Goal: Transaction & Acquisition: Purchase product/service

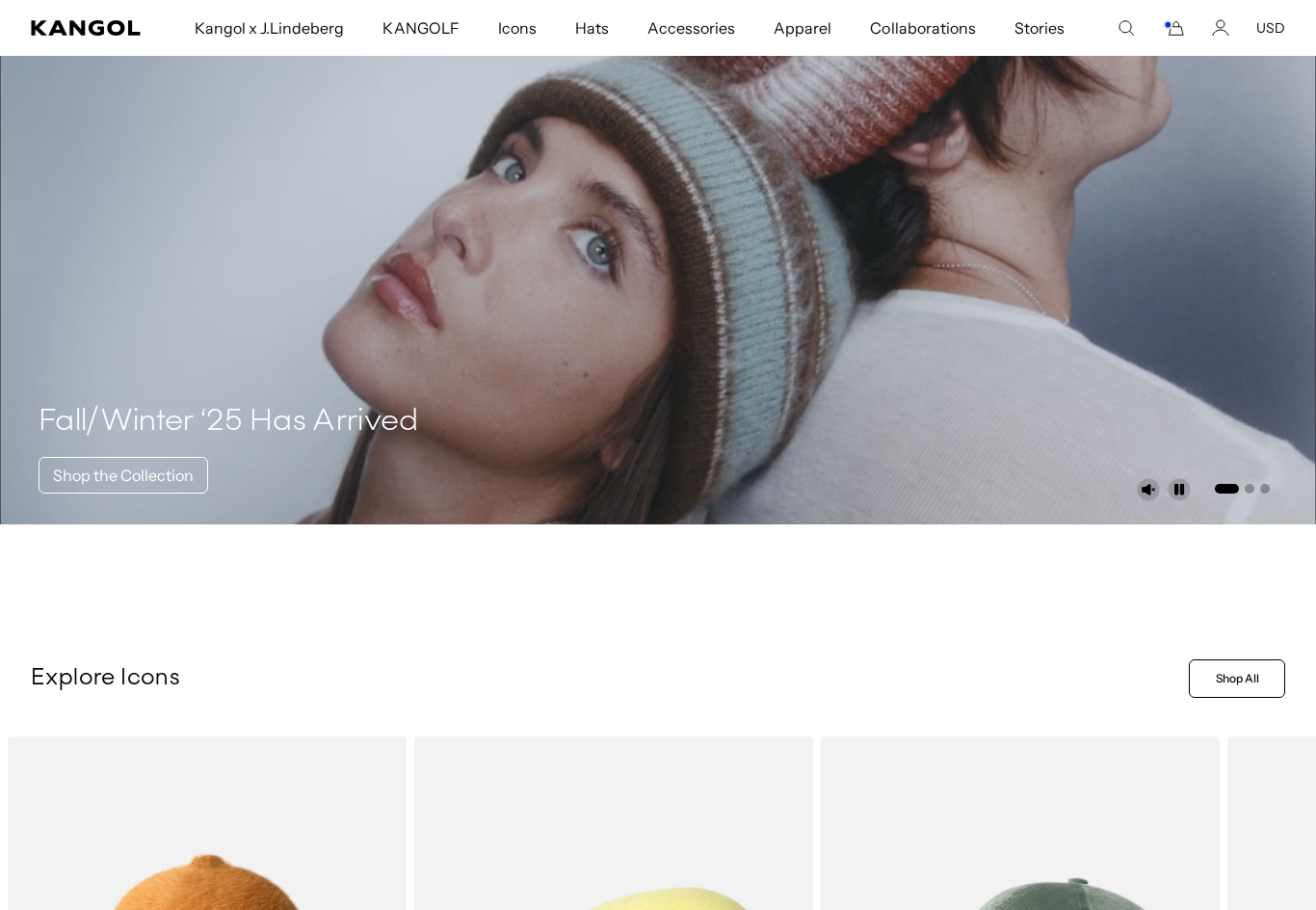
scroll to position [0, 396]
click at [1182, 27] on icon "Cart" at bounding box center [1176, 29] width 14 height 14
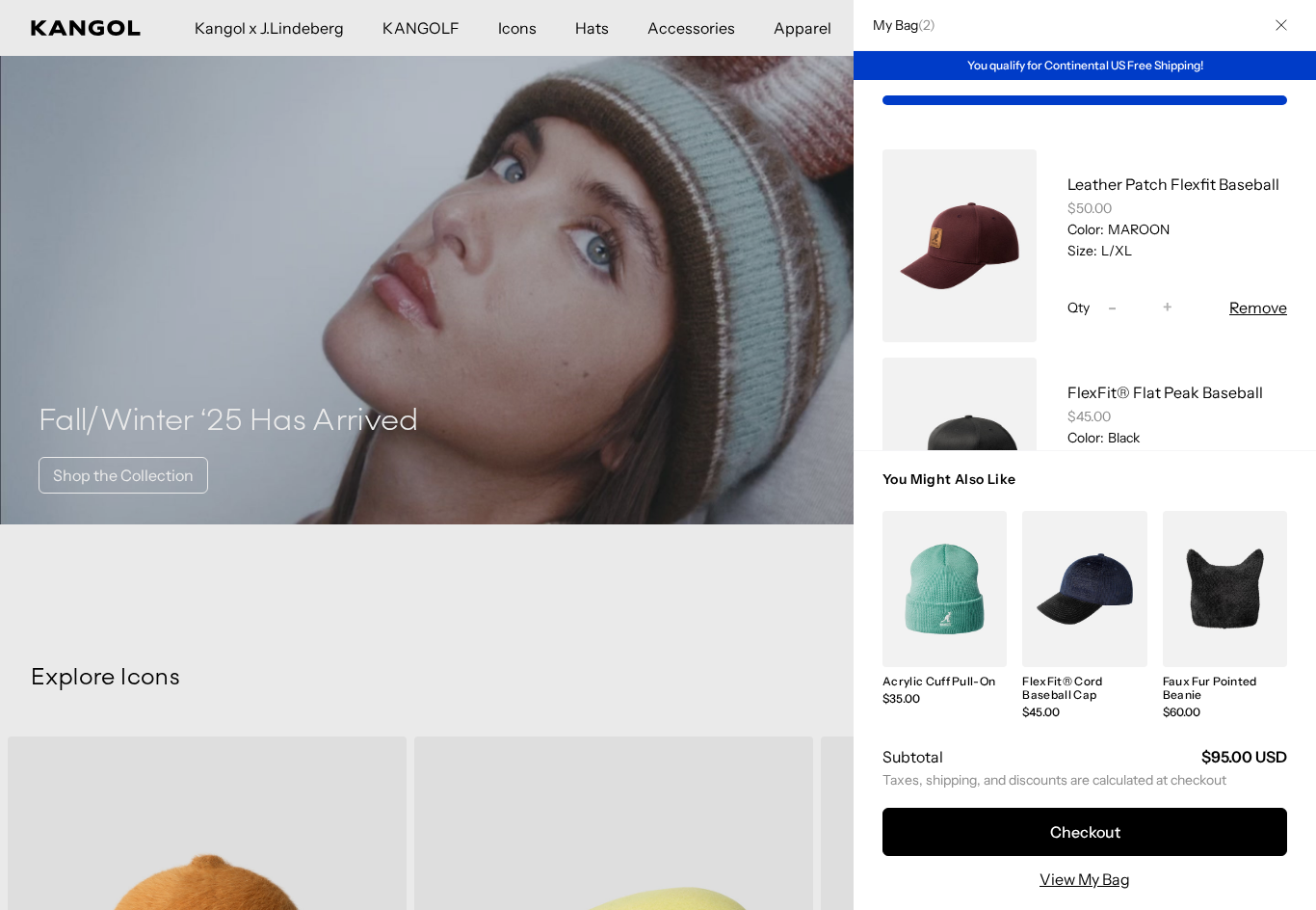
scroll to position [0, 0]
click at [202, 613] on div at bounding box center [658, 455] width 1316 height 910
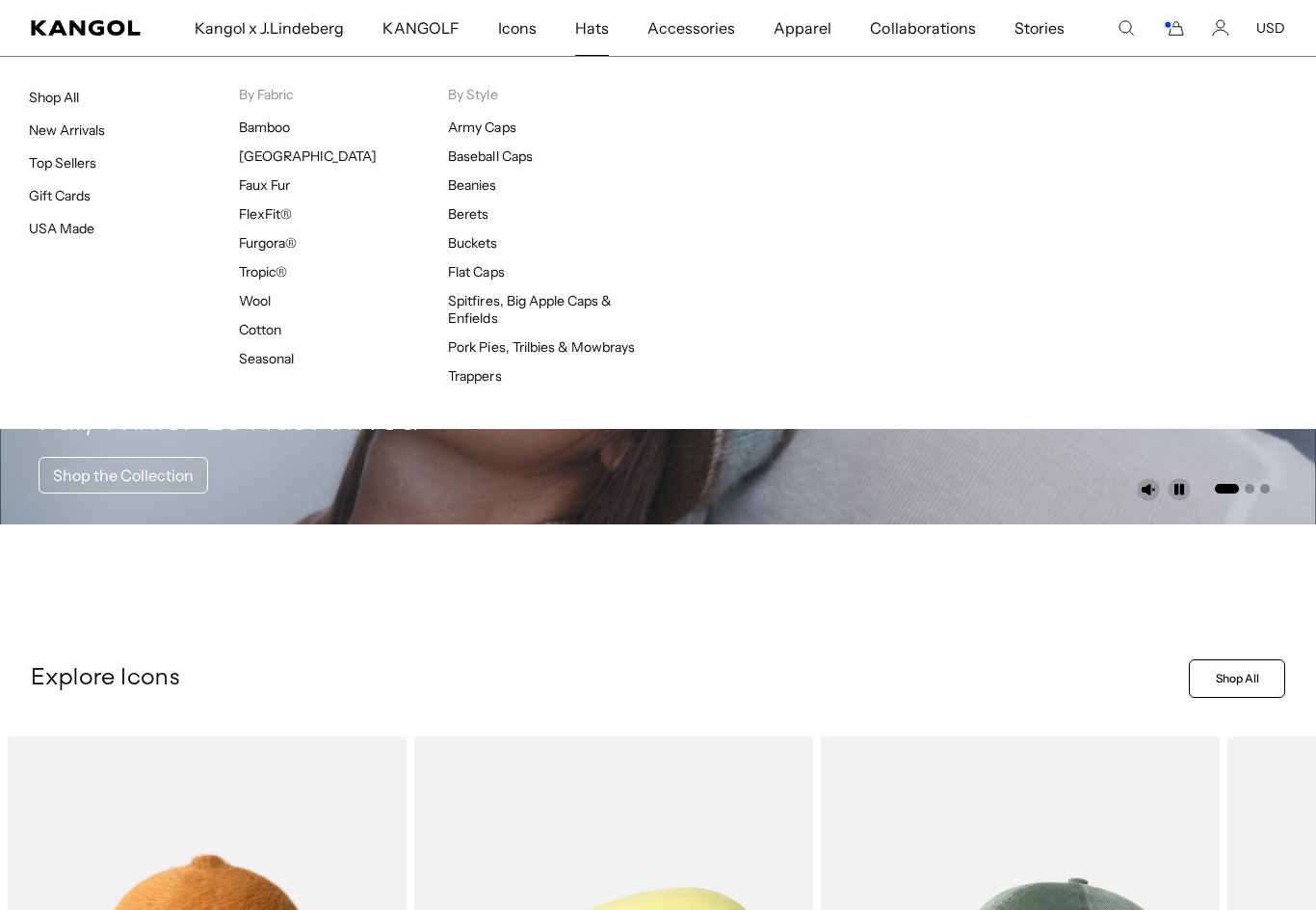
scroll to position [0, 396]
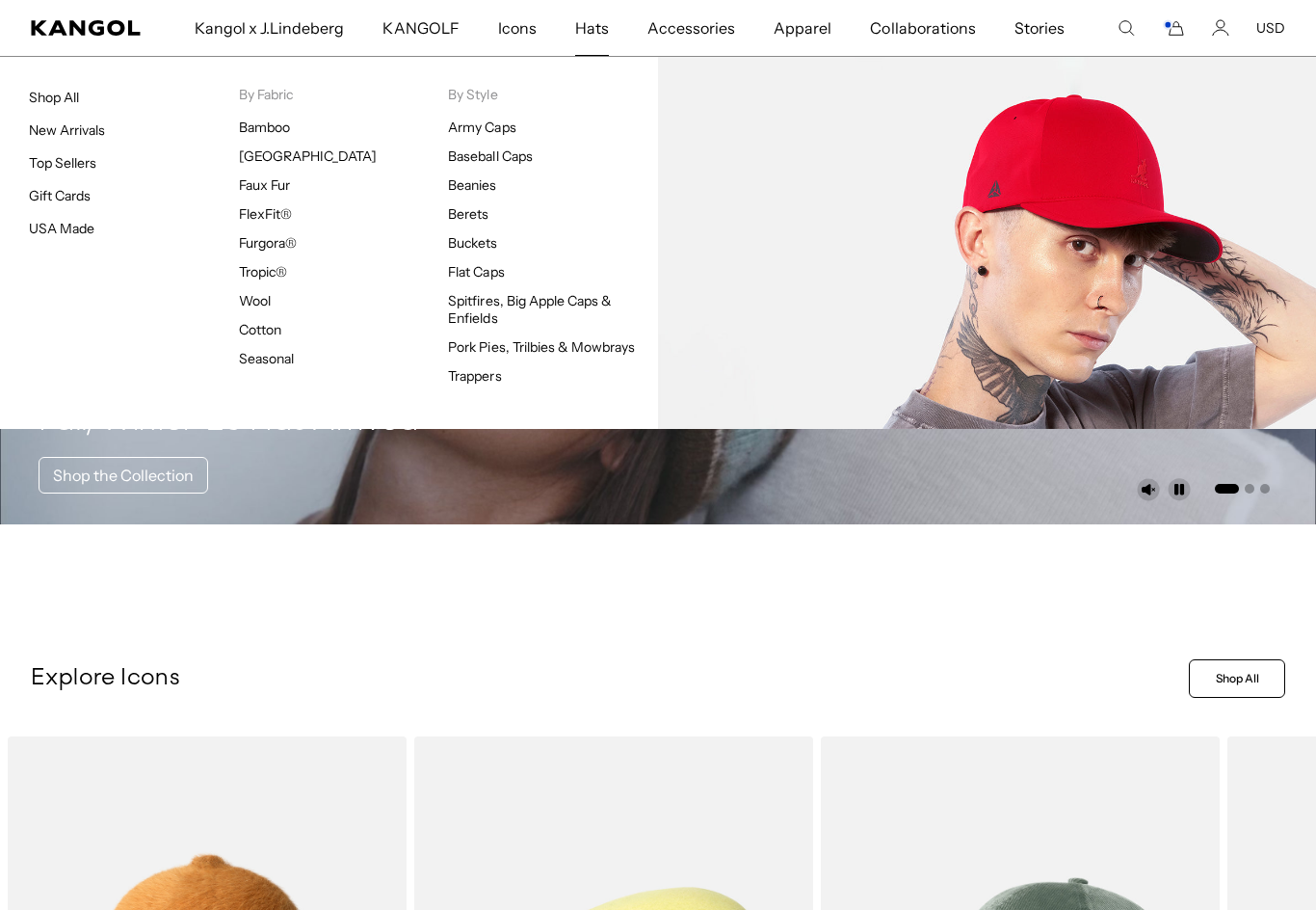
click at [249, 211] on link "FlexFit®" at bounding box center [265, 213] width 53 height 17
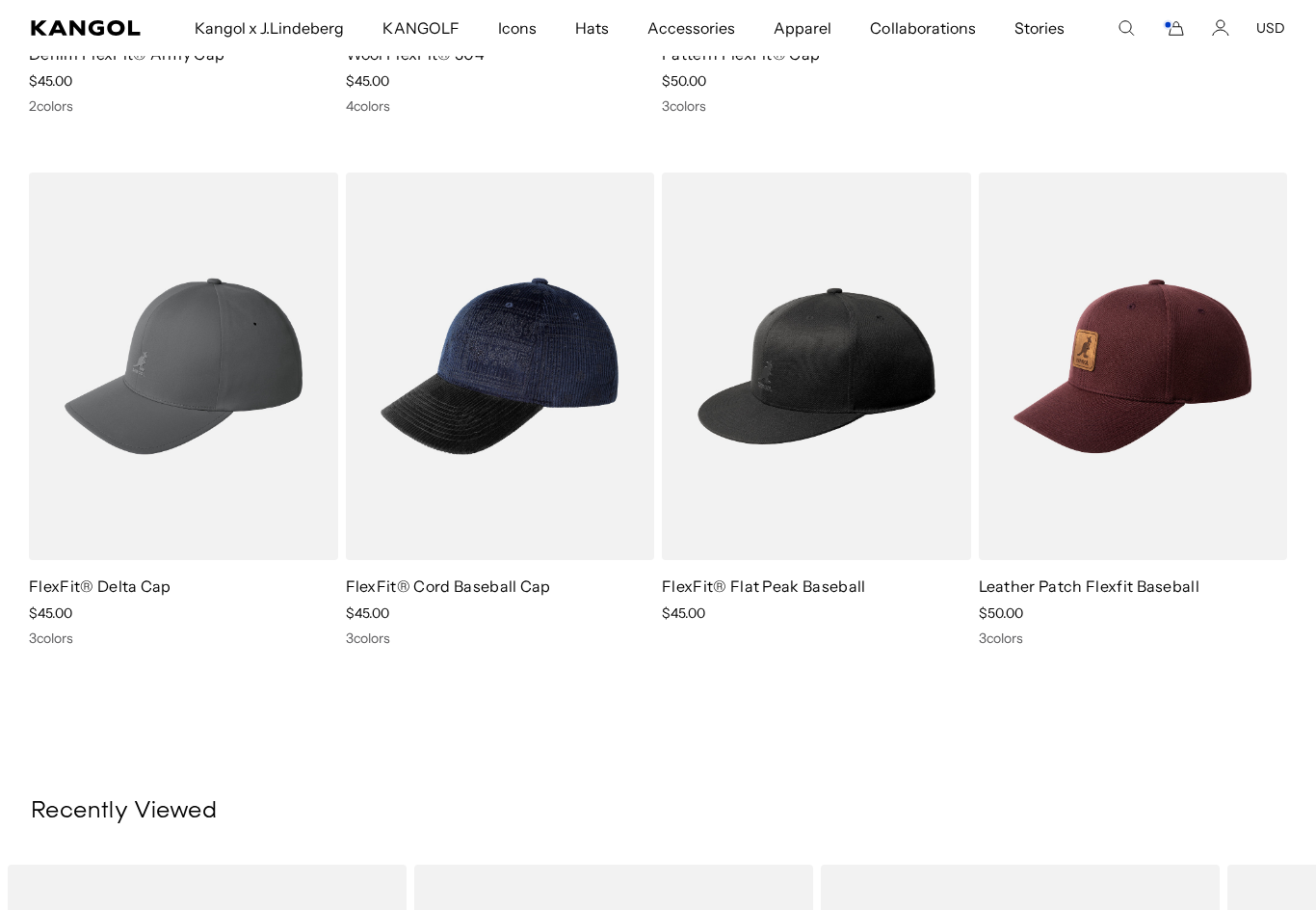
click at [0, 0] on img at bounding box center [0, 0] width 0 height 0
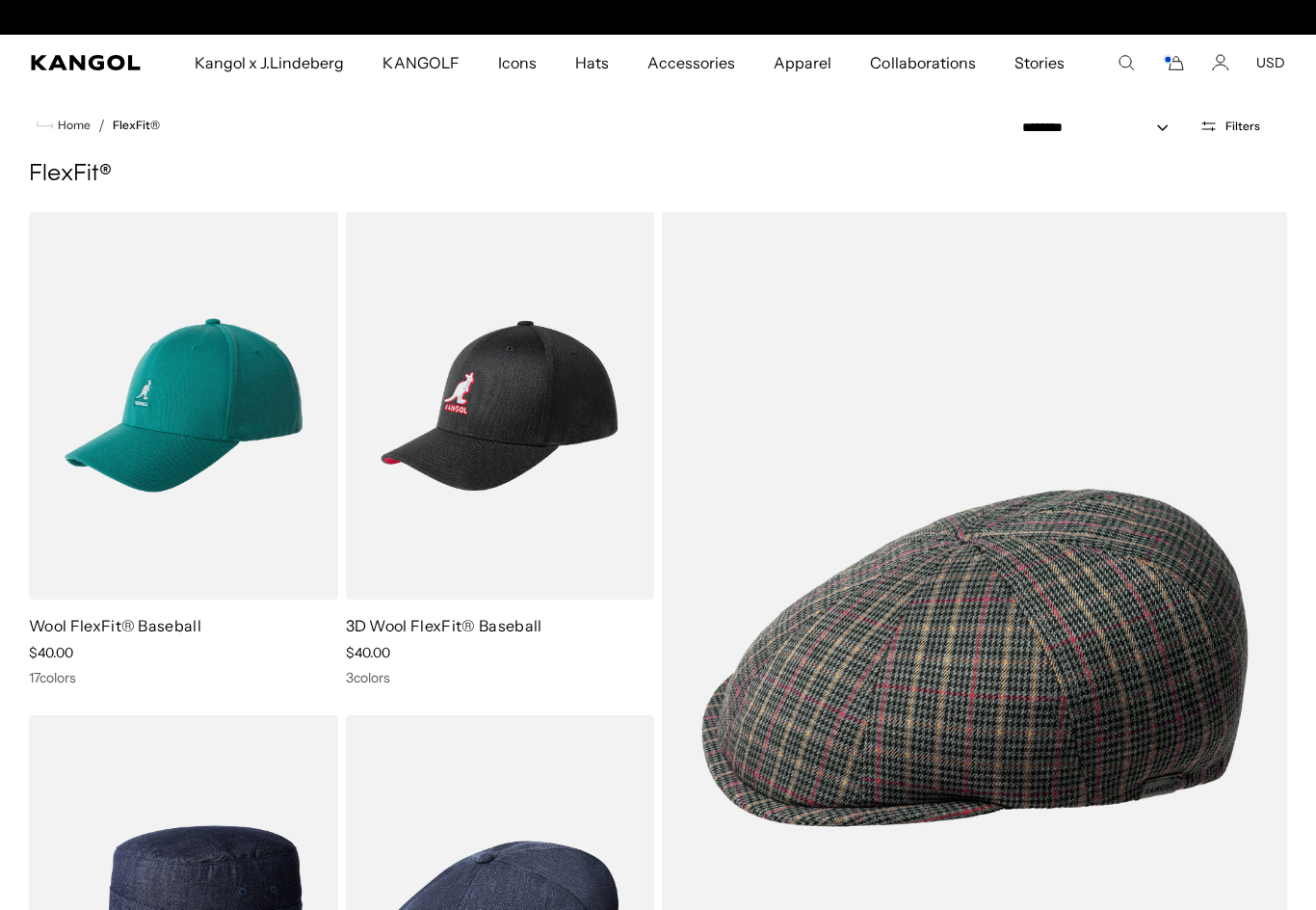
scroll to position [0, 396]
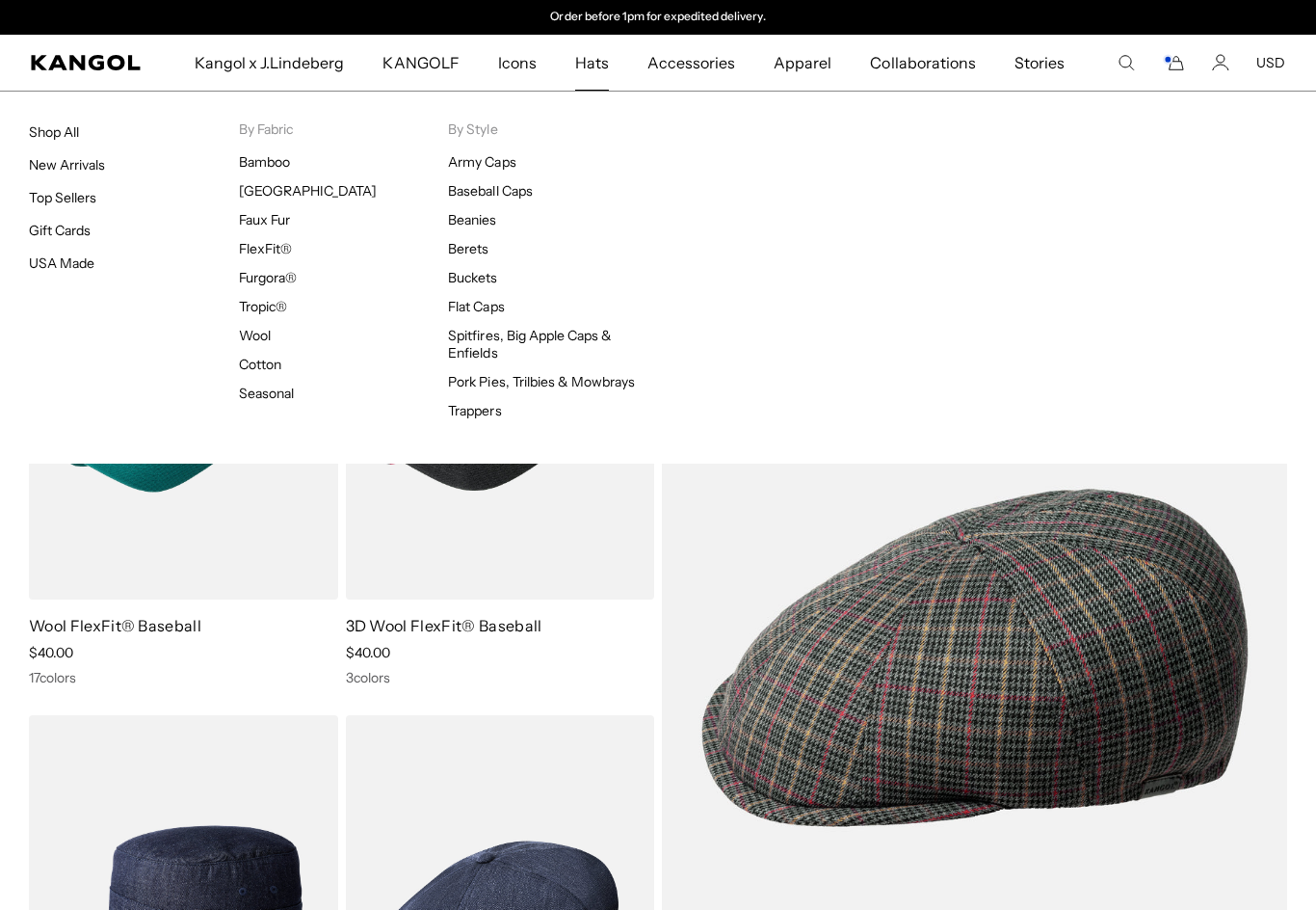
click at [589, 69] on span "Hats" at bounding box center [592, 62] width 34 height 56
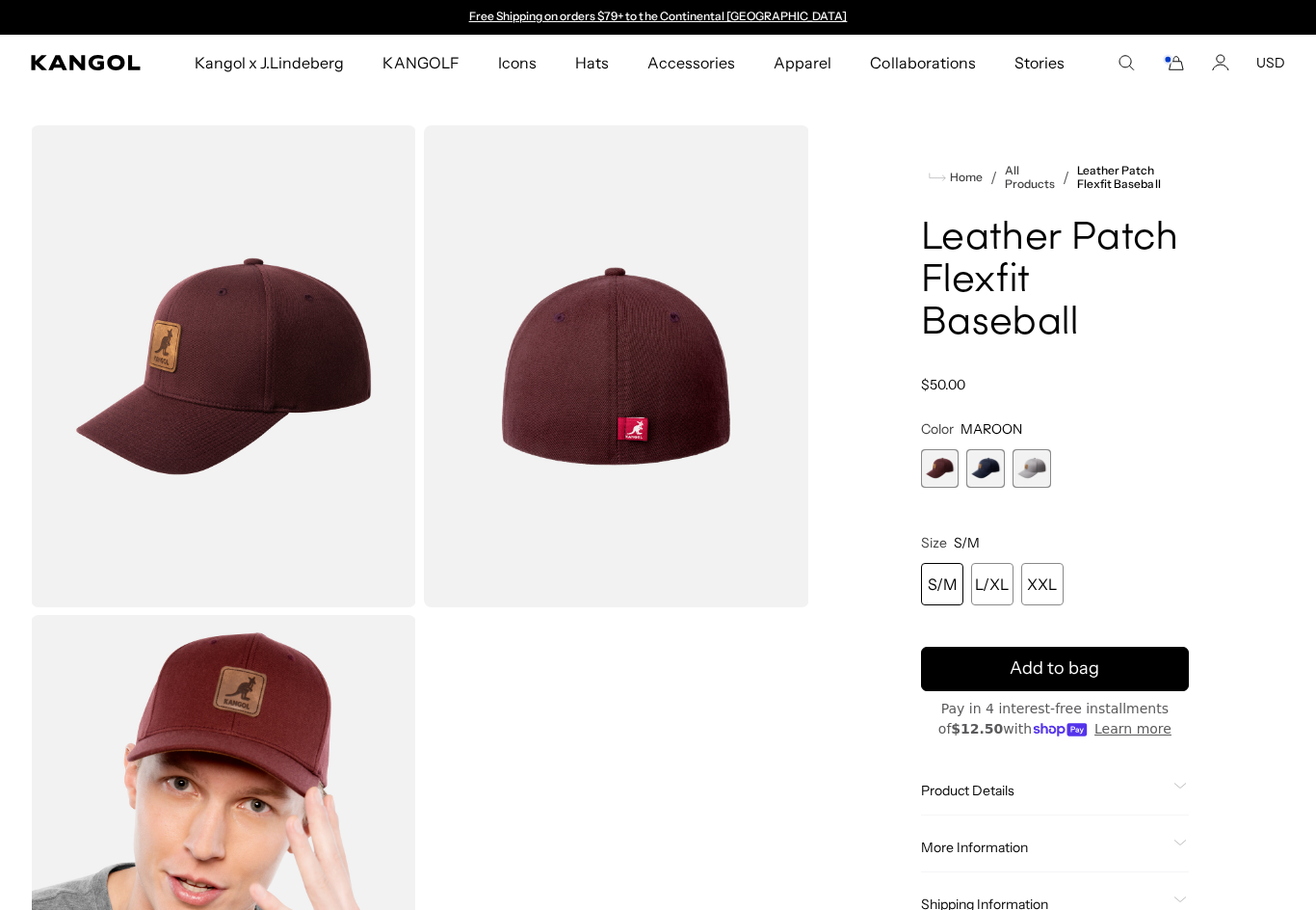
click at [1003, 583] on div "L/XL" at bounding box center [992, 584] width 43 height 43
click at [1038, 476] on span "3 of 3" at bounding box center [1032, 468] width 39 height 39
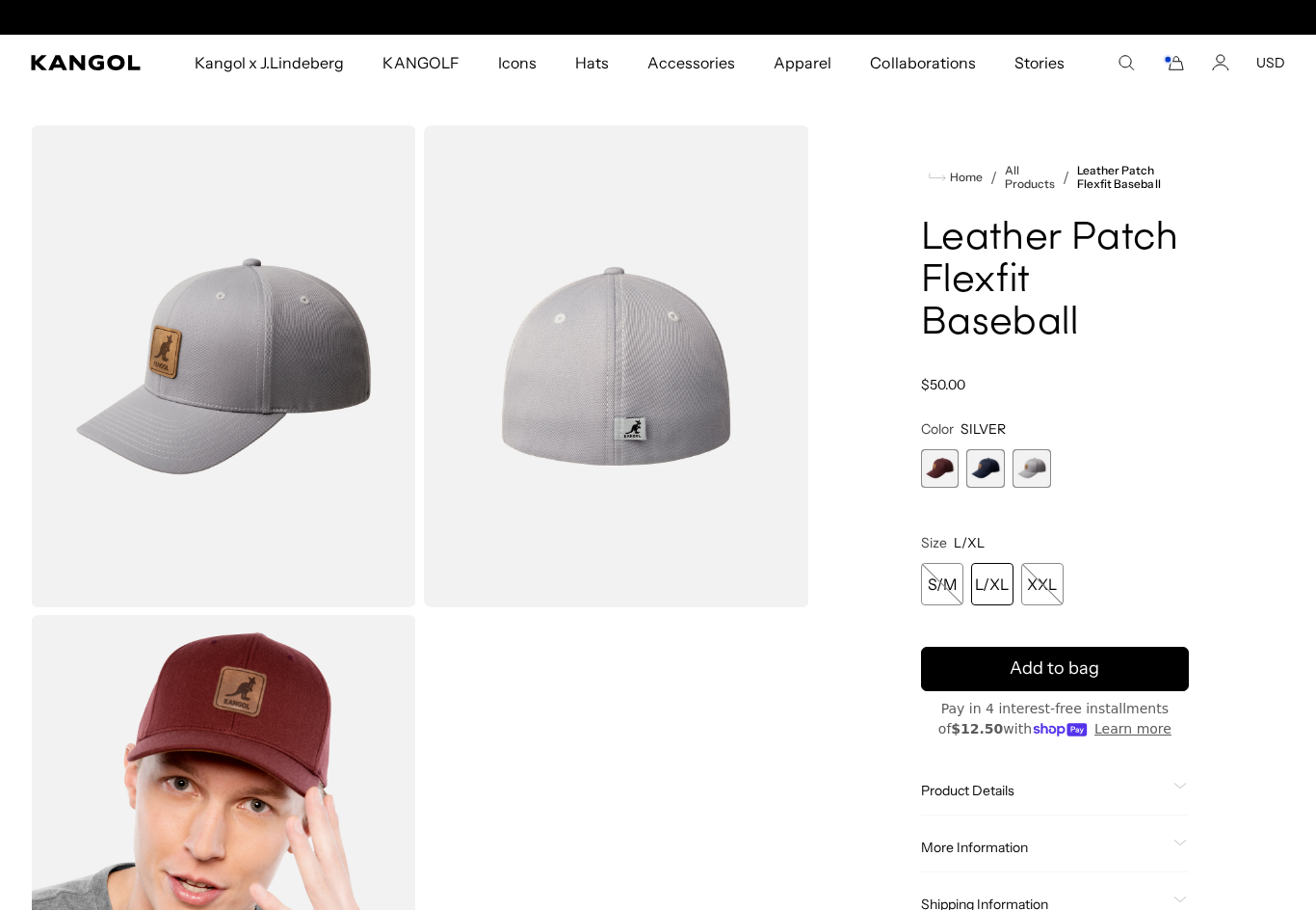
scroll to position [0, 396]
click at [990, 477] on span "2 of 3" at bounding box center [985, 468] width 39 height 39
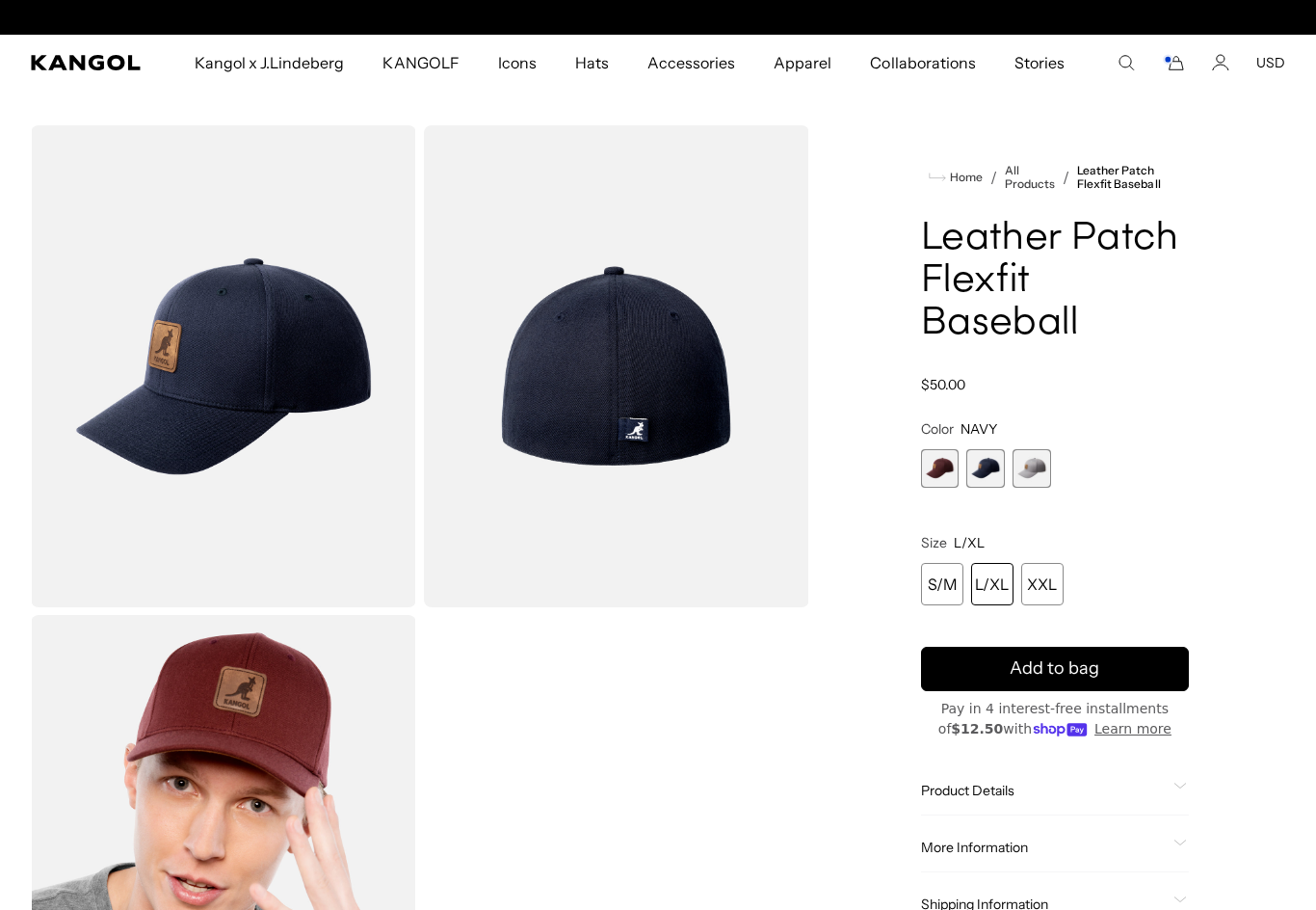
scroll to position [0, 396]
click at [1041, 476] on span "3 of 3" at bounding box center [1032, 468] width 39 height 39
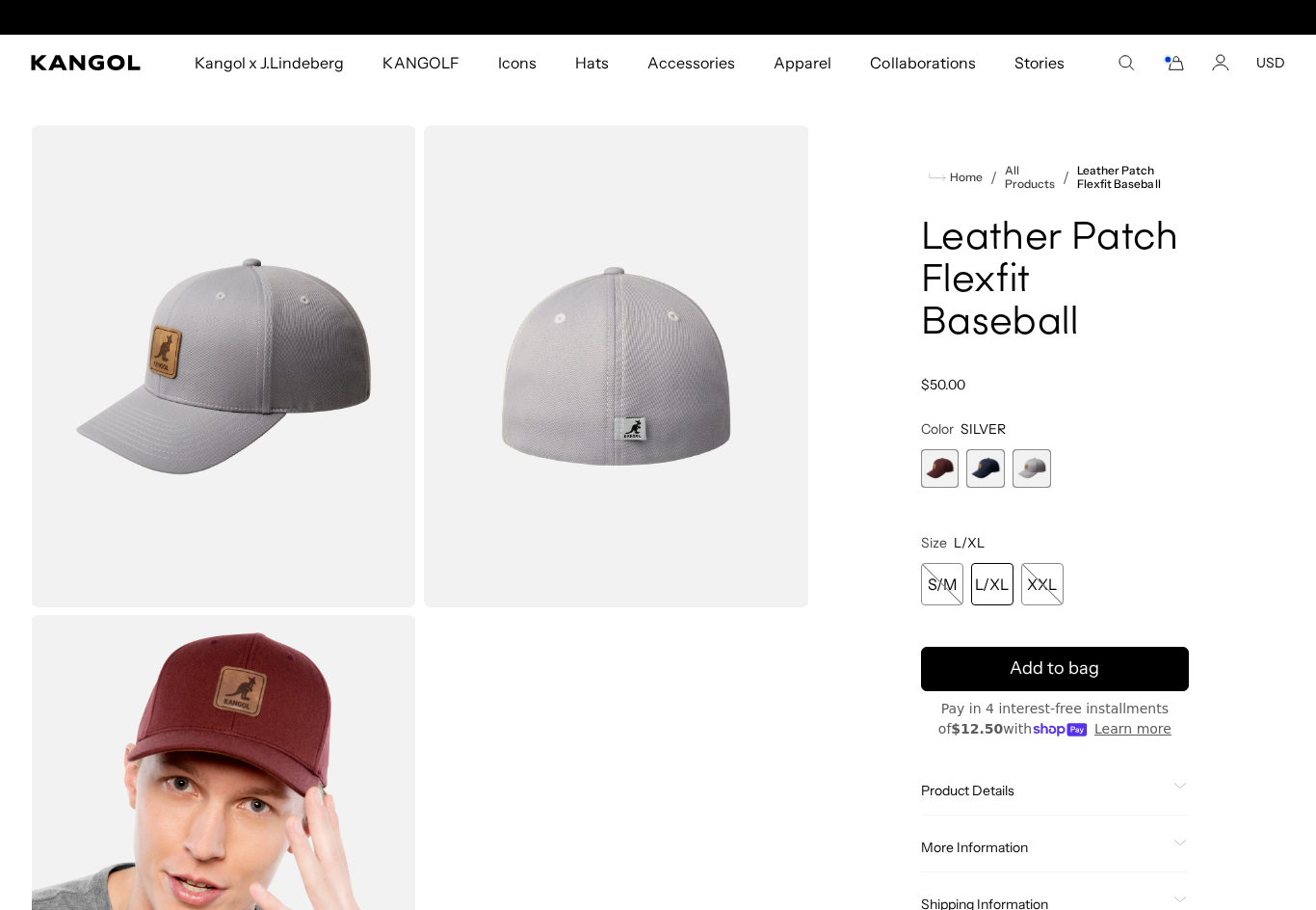
scroll to position [0, 396]
click at [1075, 671] on span "Add to bag" at bounding box center [1054, 668] width 89 height 26
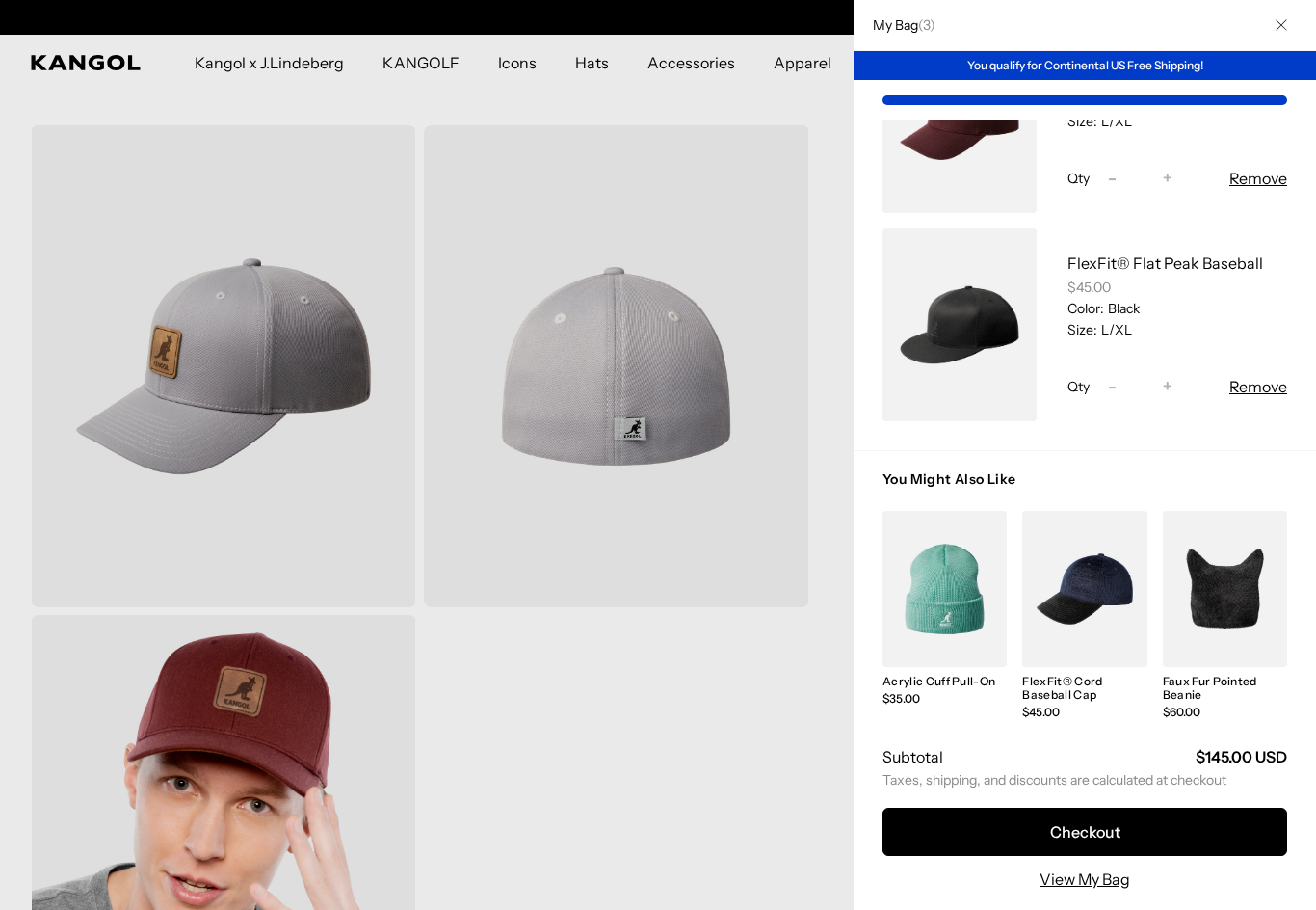
scroll to position [0, 0]
click at [1276, 387] on button "Remove" at bounding box center [1258, 386] width 57 height 23
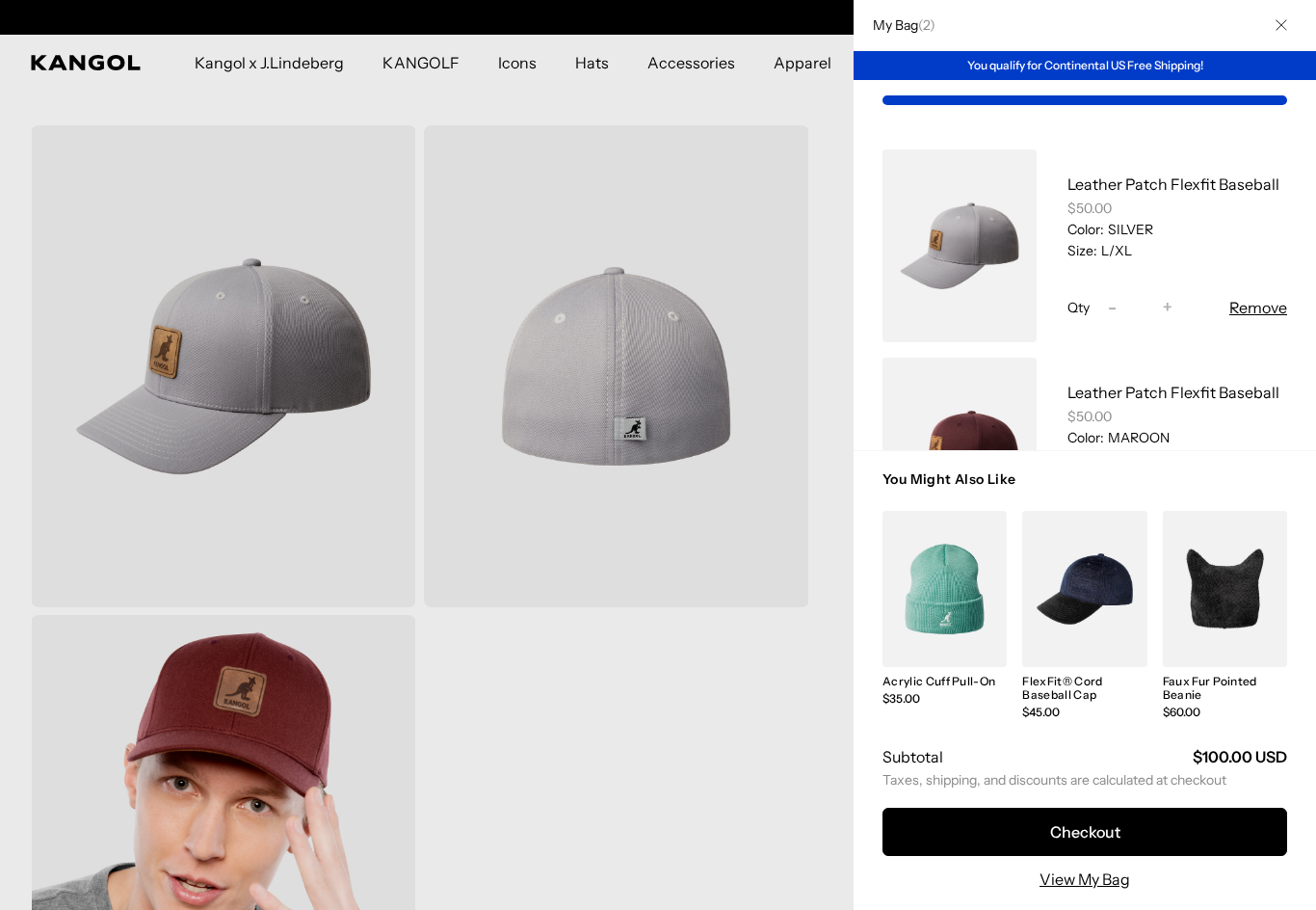
scroll to position [0, 396]
click at [1093, 834] on button "Checkout" at bounding box center [1084, 832] width 404 height 49
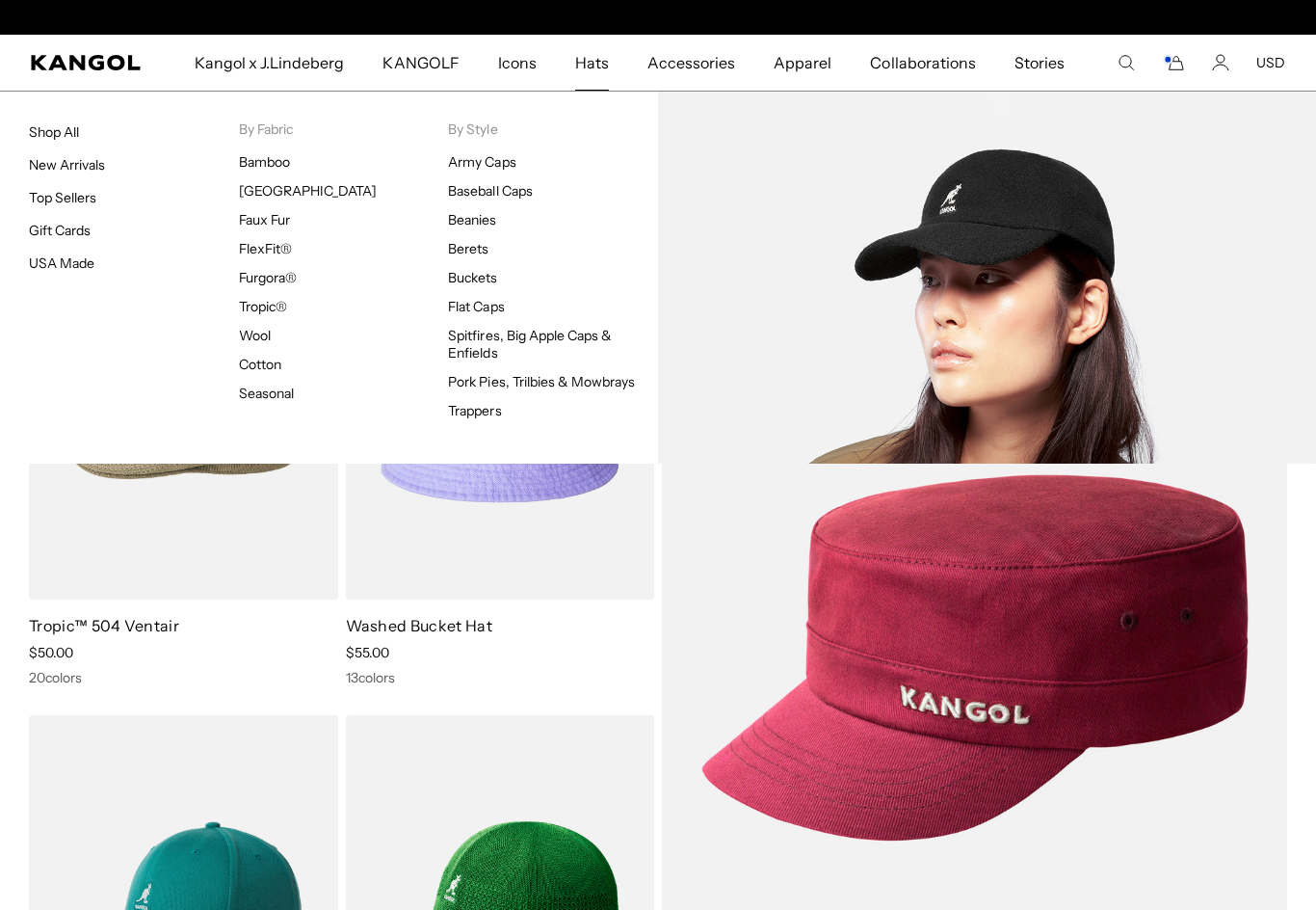
scroll to position [0, 396]
click at [455, 197] on link "Baseball Caps" at bounding box center [490, 190] width 84 height 17
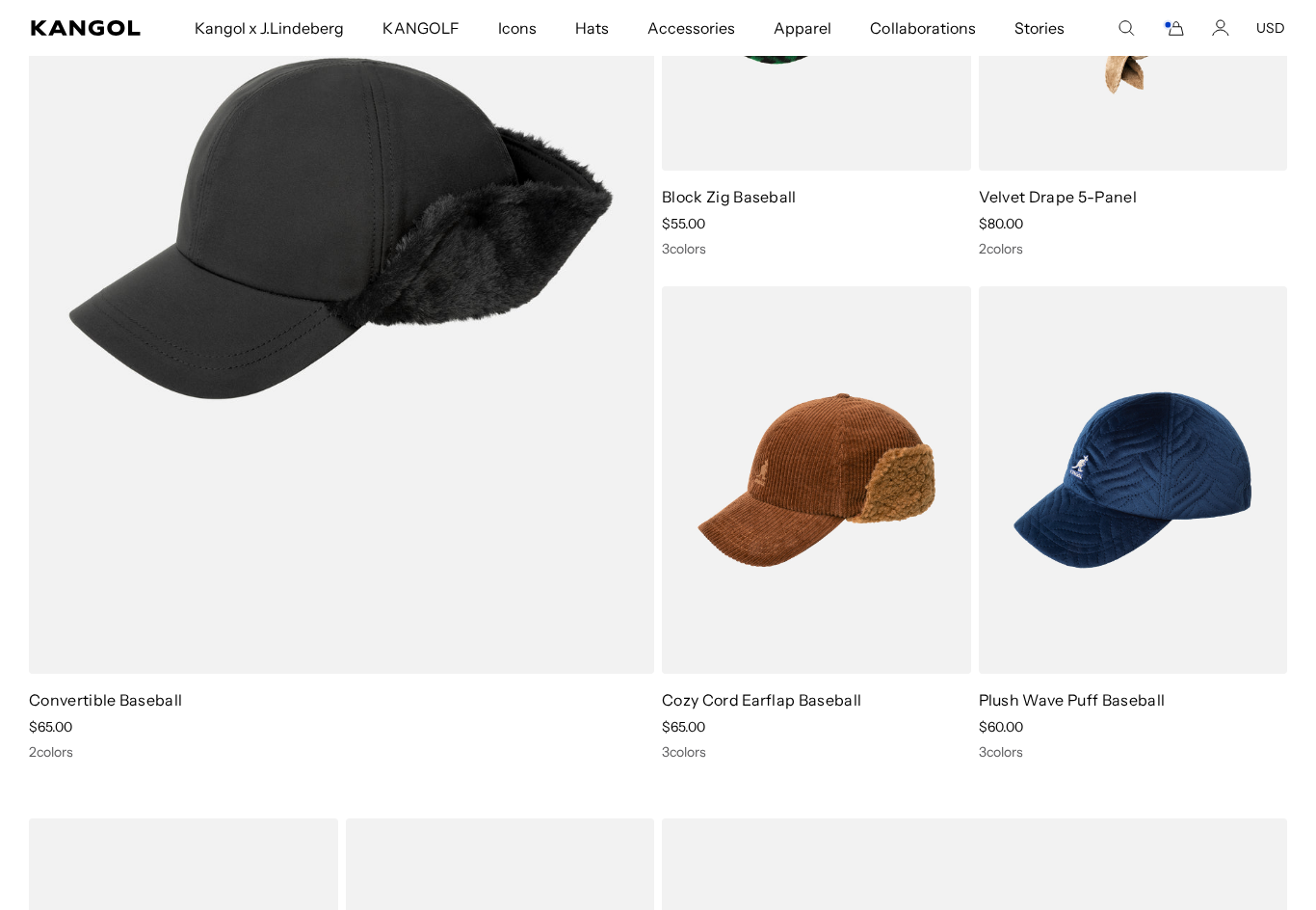
scroll to position [0, 396]
click at [0, 0] on img at bounding box center [0, 0] width 0 height 0
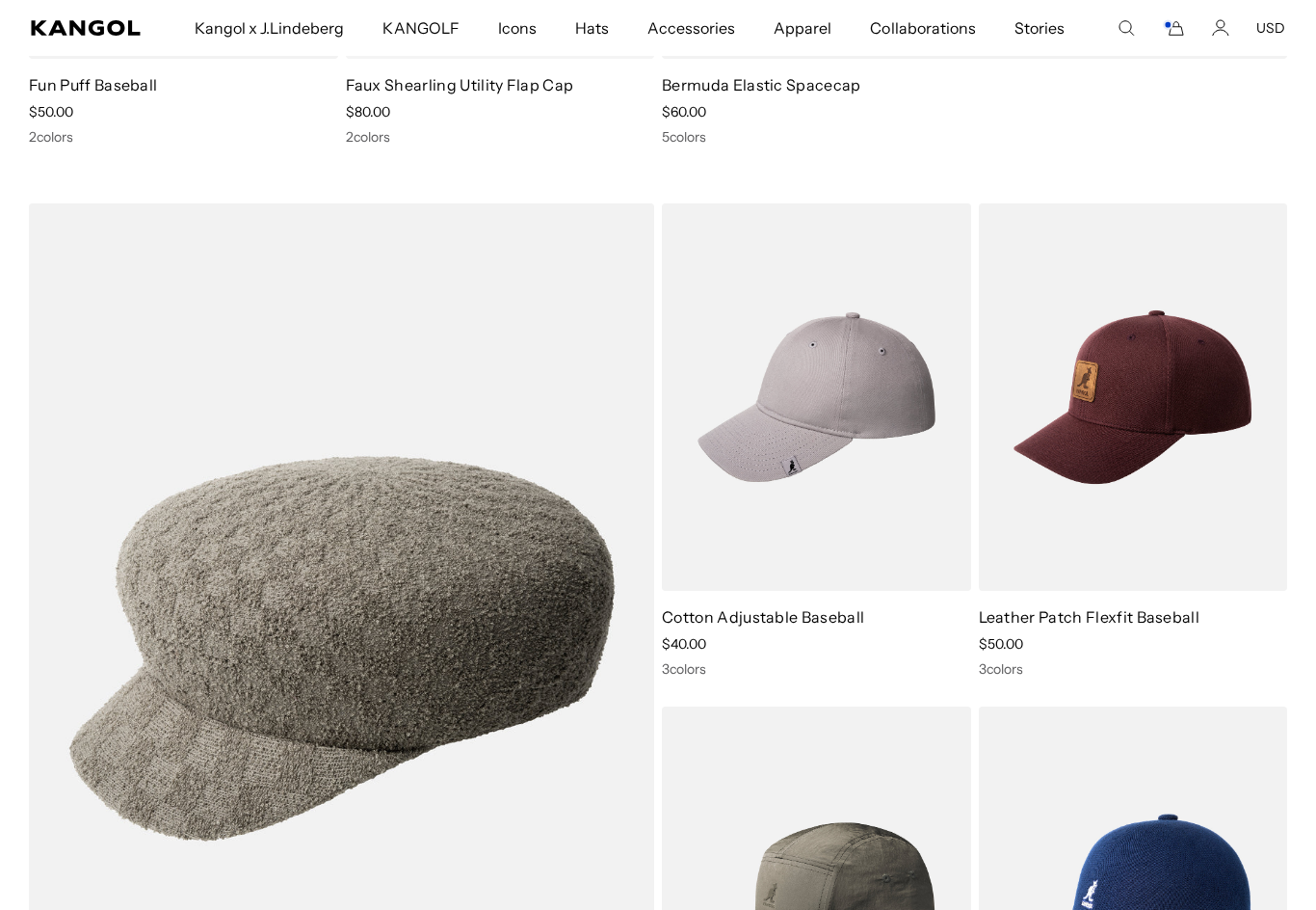
scroll to position [5163, 0]
click at [0, 0] on img at bounding box center [0, 0] width 0 height 0
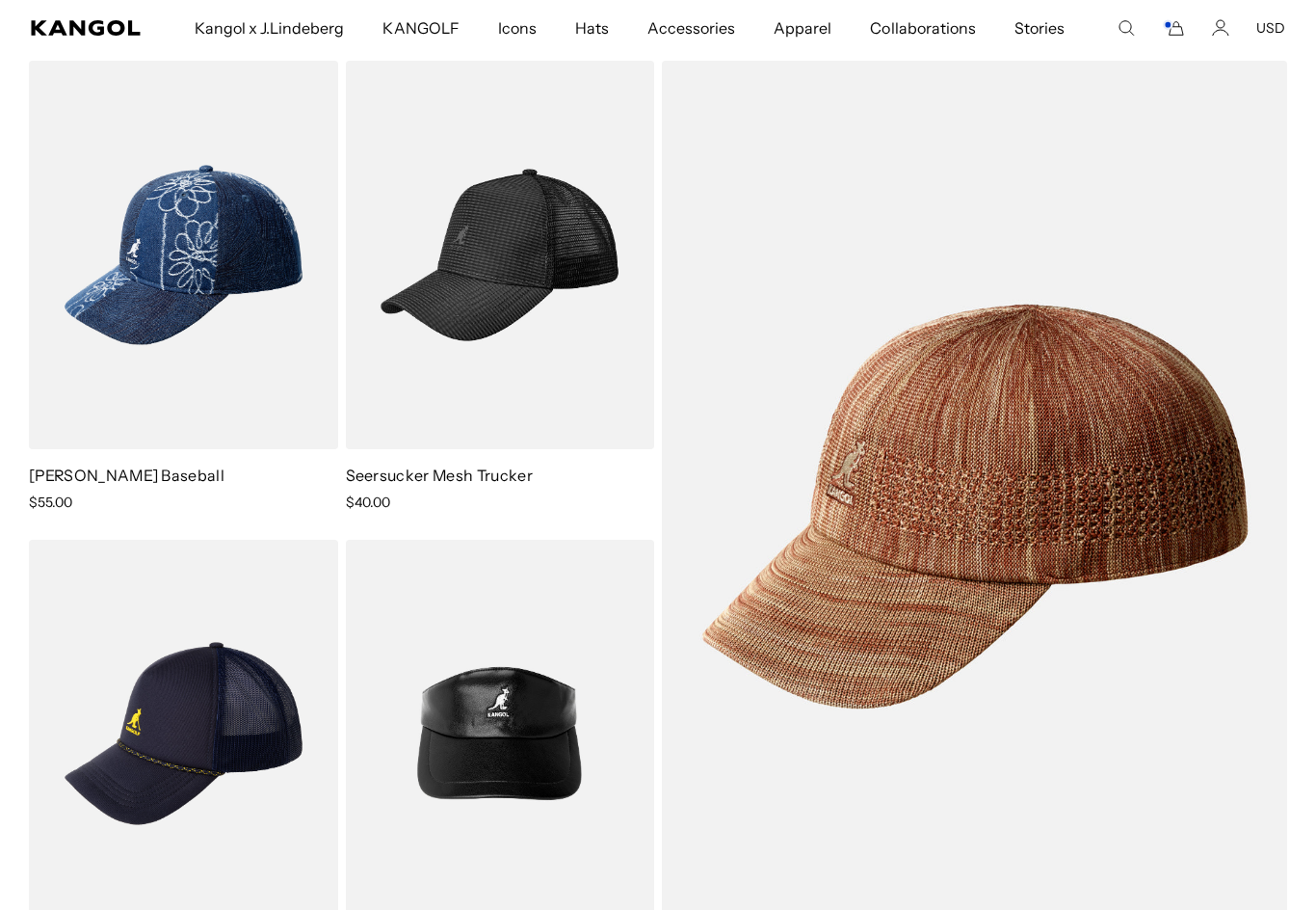
scroll to position [0, 0]
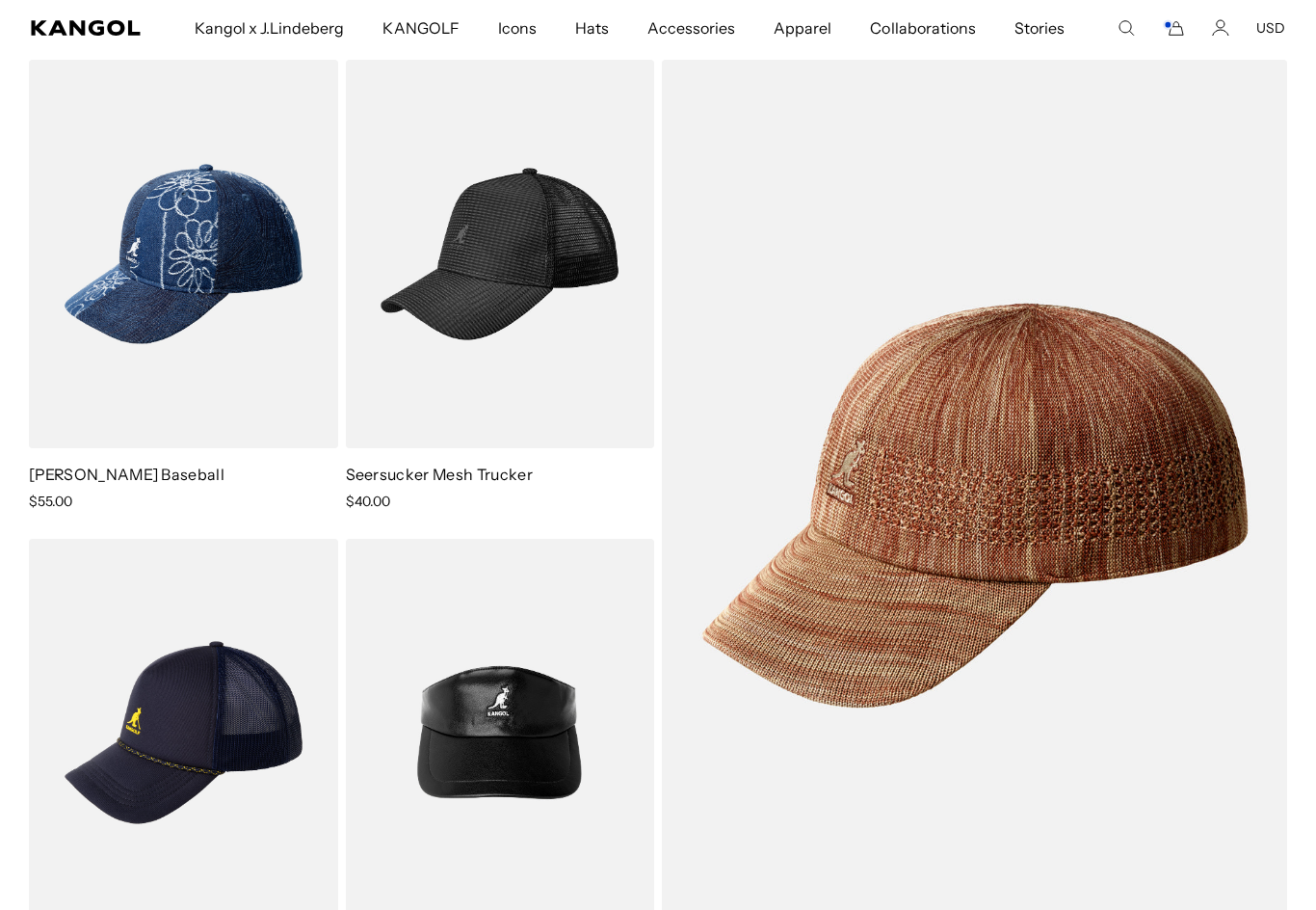
click at [0, 0] on img at bounding box center [0, 0] width 0 height 0
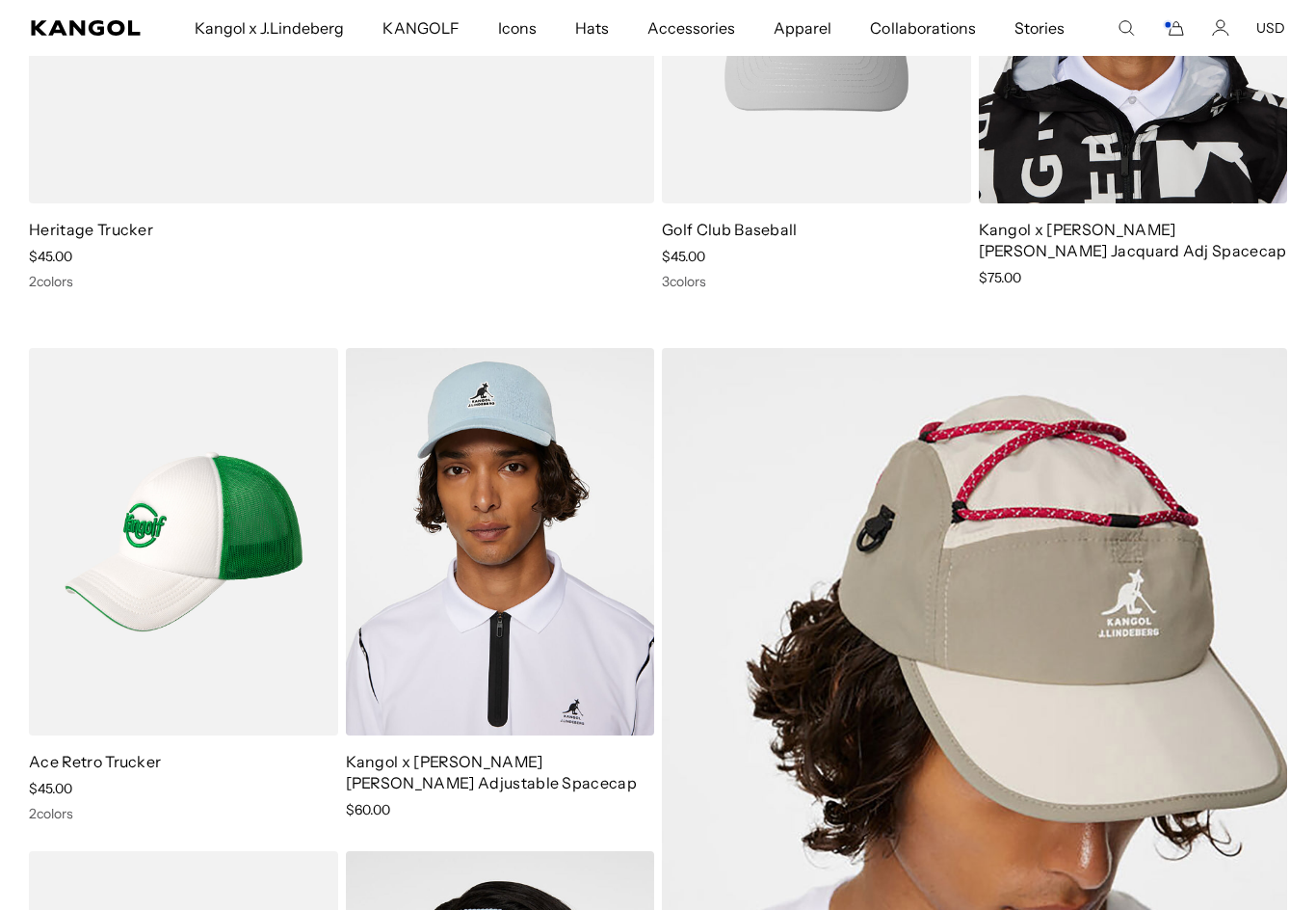
click at [0, 0] on img at bounding box center [0, 0] width 0 height 0
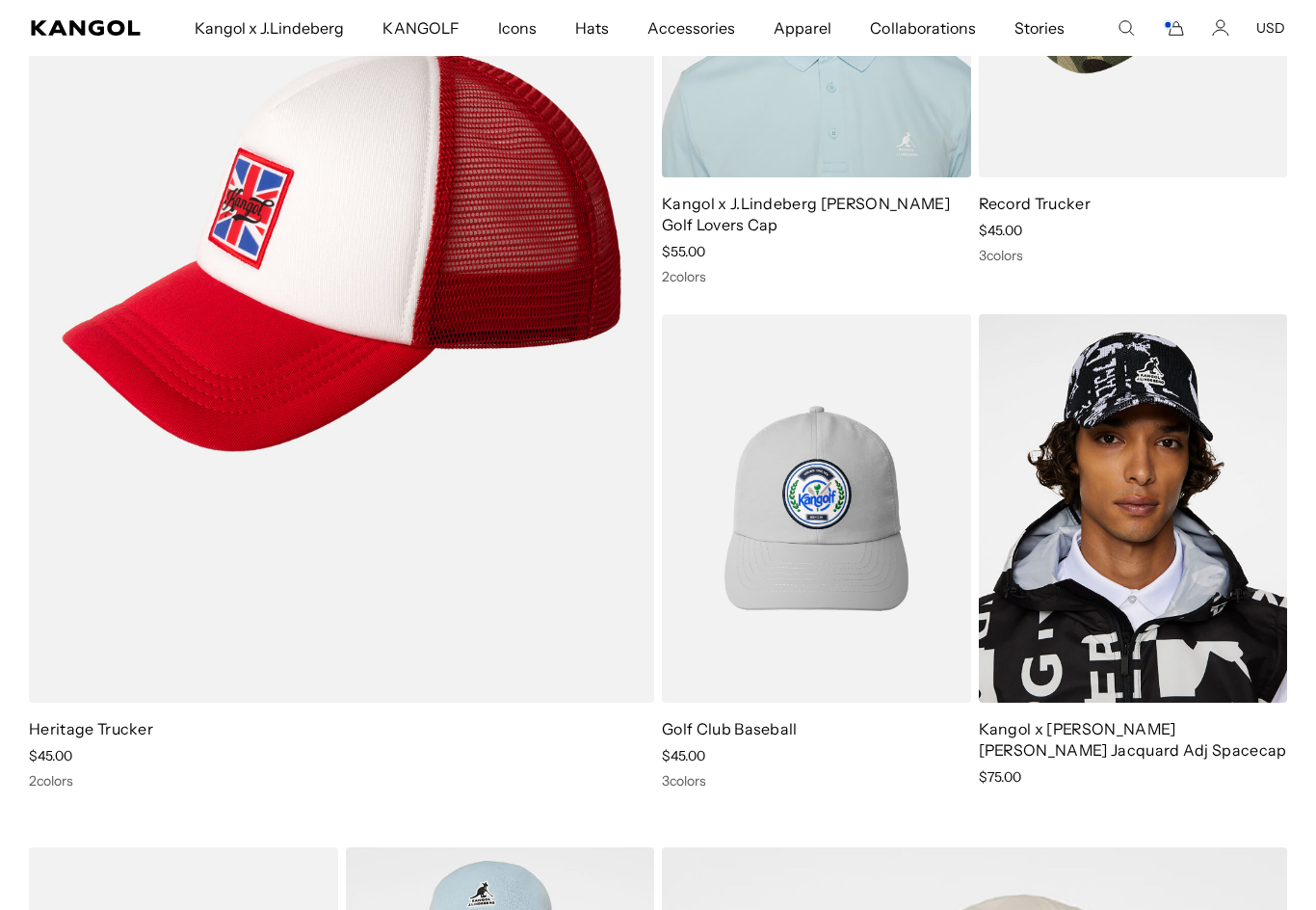
scroll to position [0, 396]
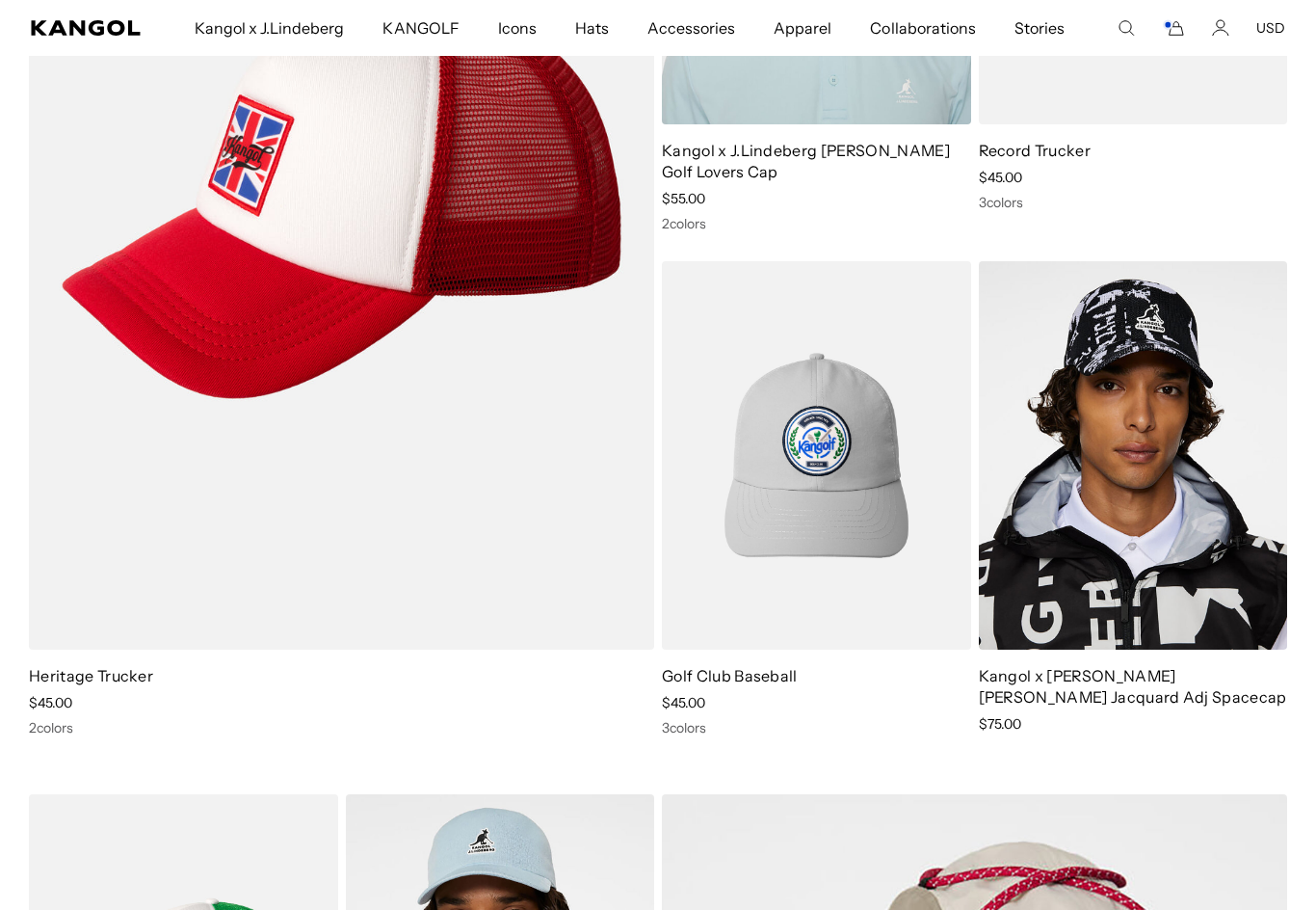
click at [0, 0] on img at bounding box center [0, 0] width 0 height 0
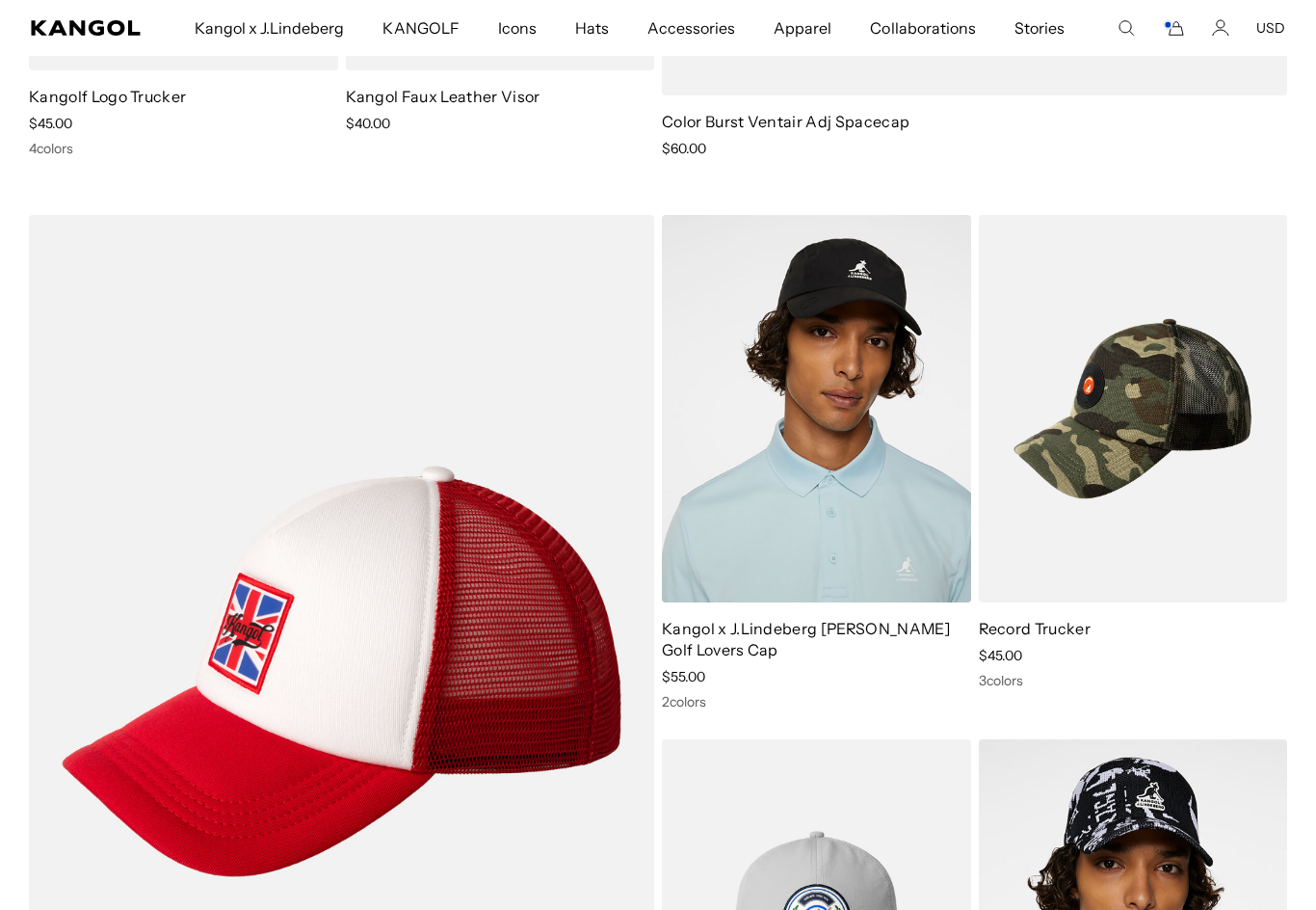
click at [0, 0] on img at bounding box center [0, 0] width 0 height 0
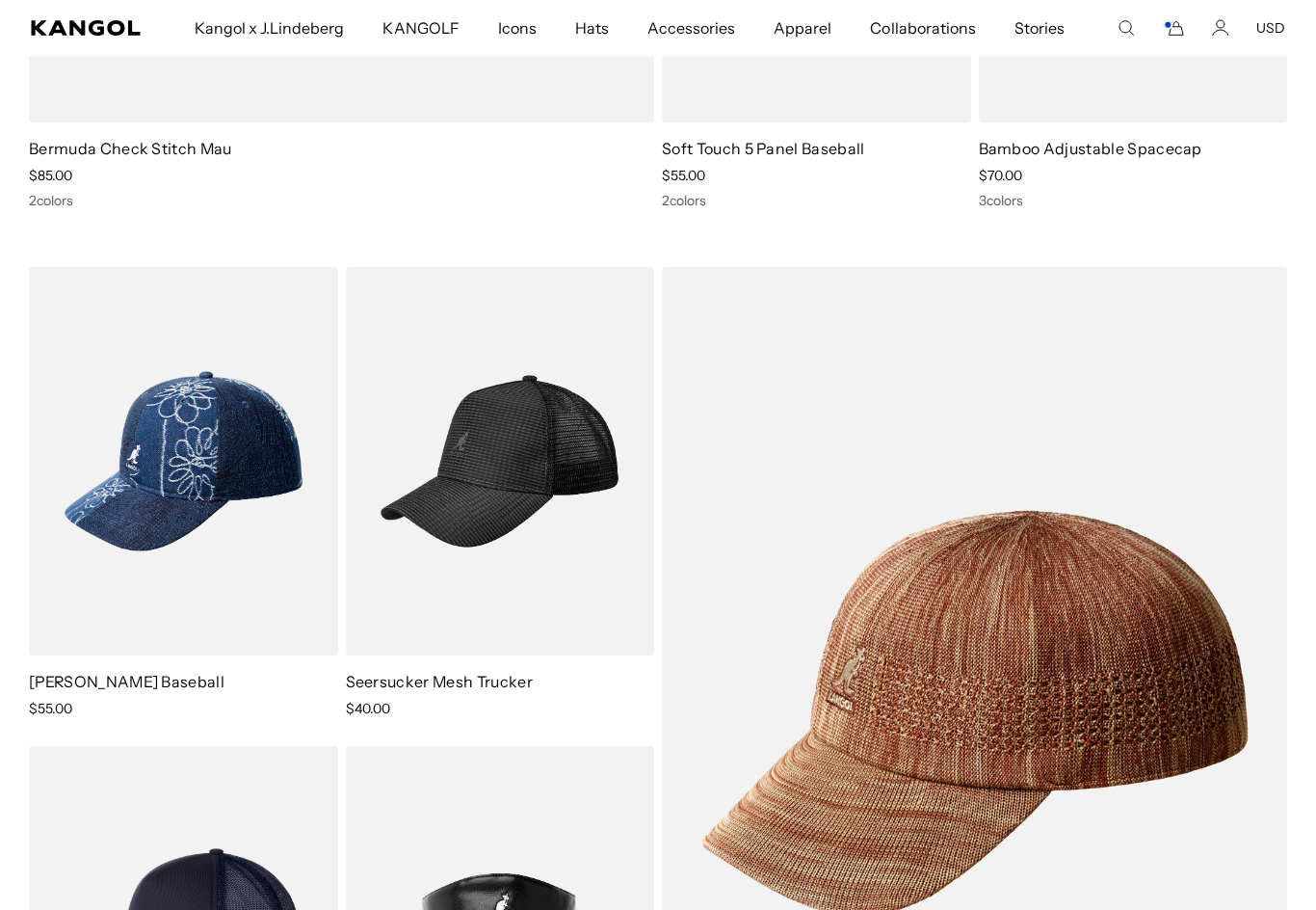
scroll to position [6132, 0]
click at [0, 0] on img at bounding box center [0, 0] width 0 height 0
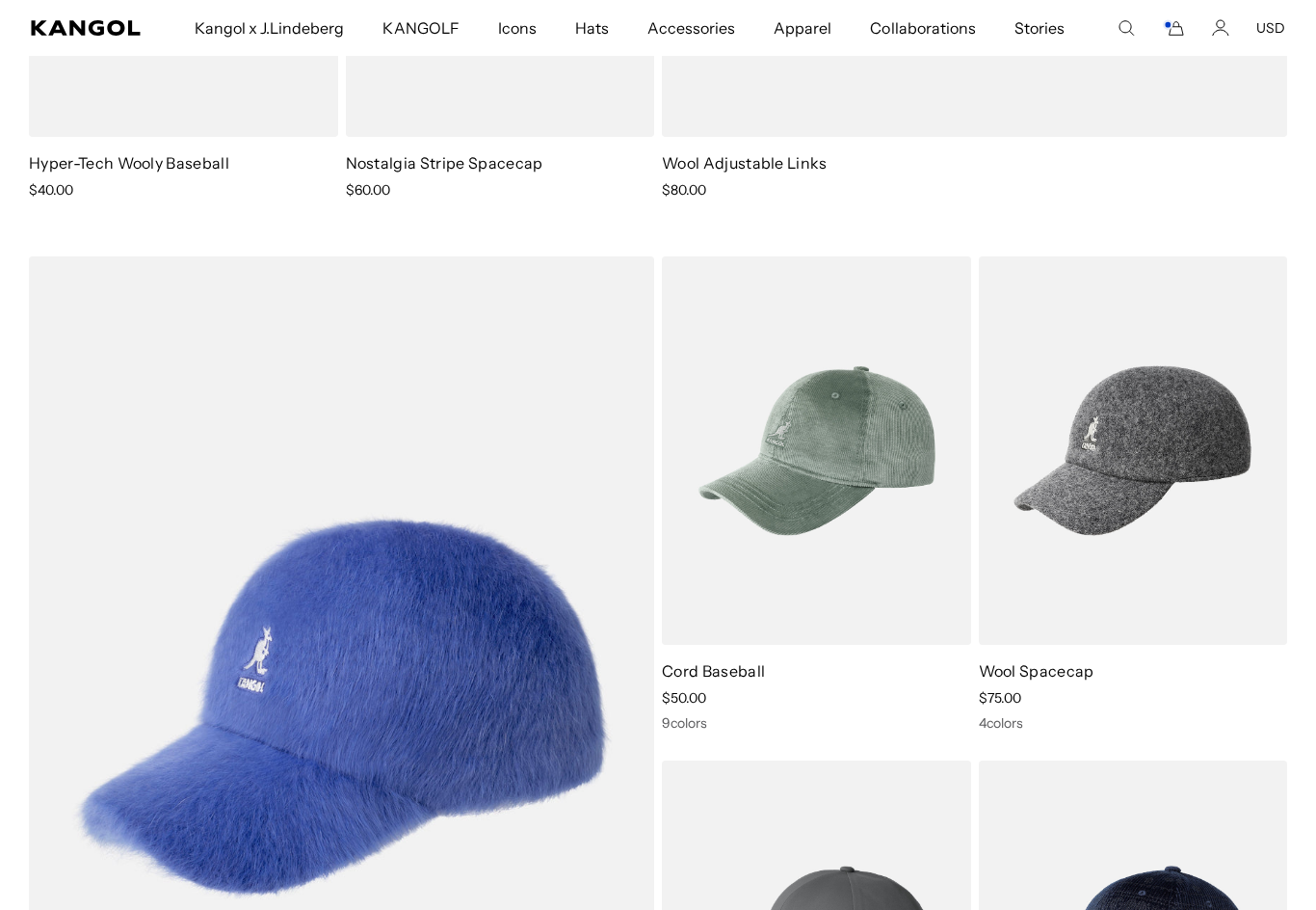
scroll to position [3035, 0]
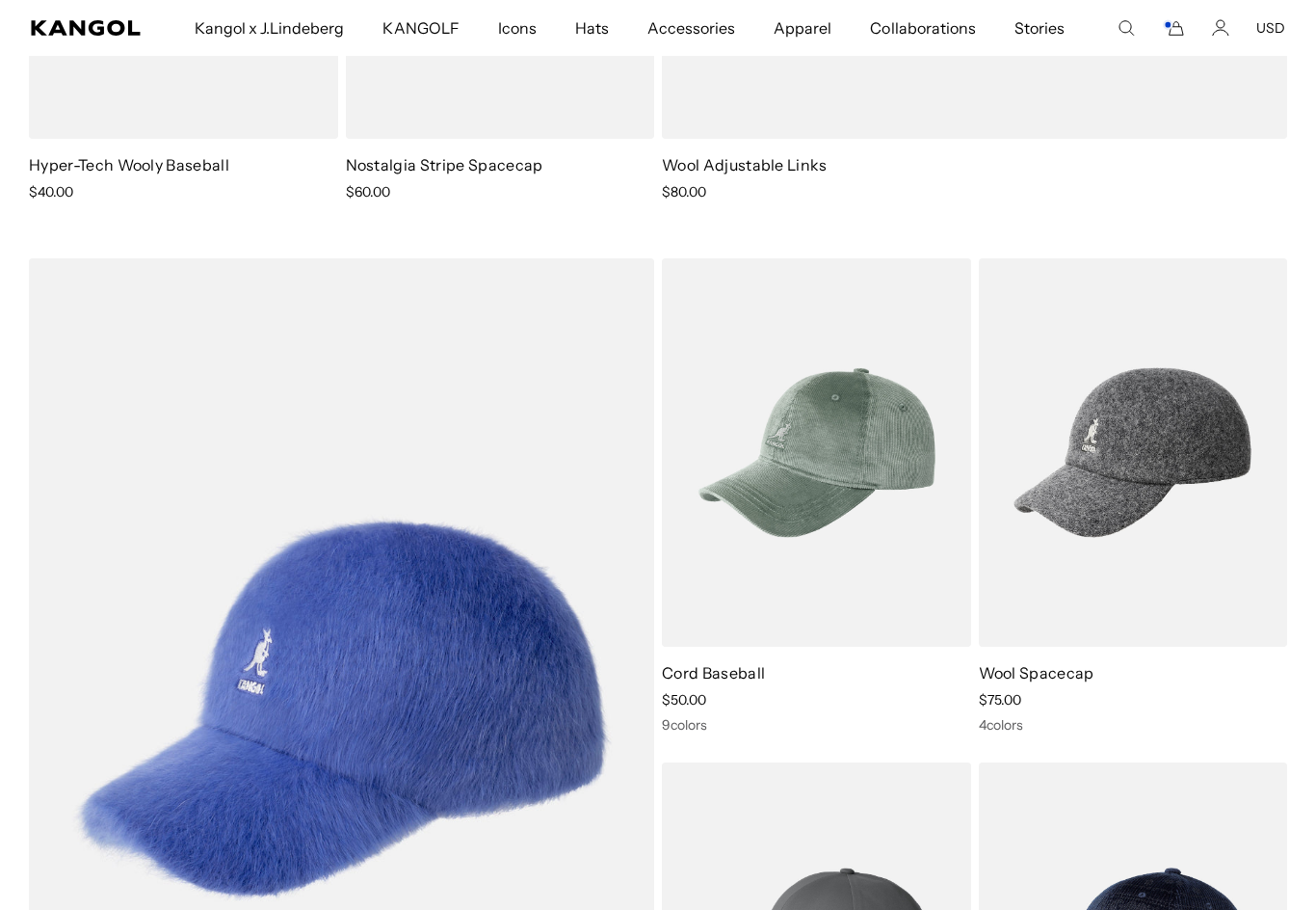
click at [0, 0] on img at bounding box center [0, 0] width 0 height 0
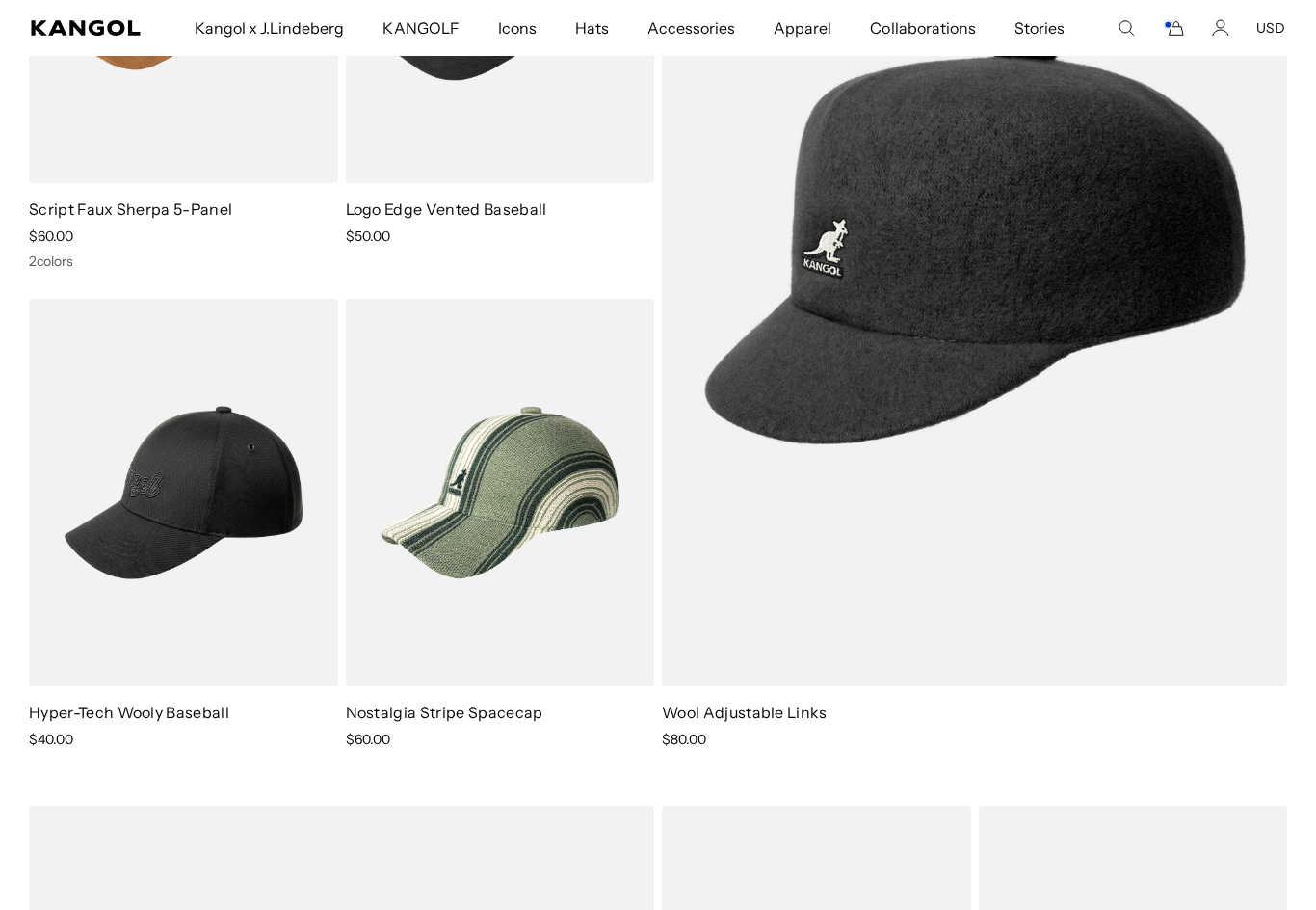
scroll to position [2486, 0]
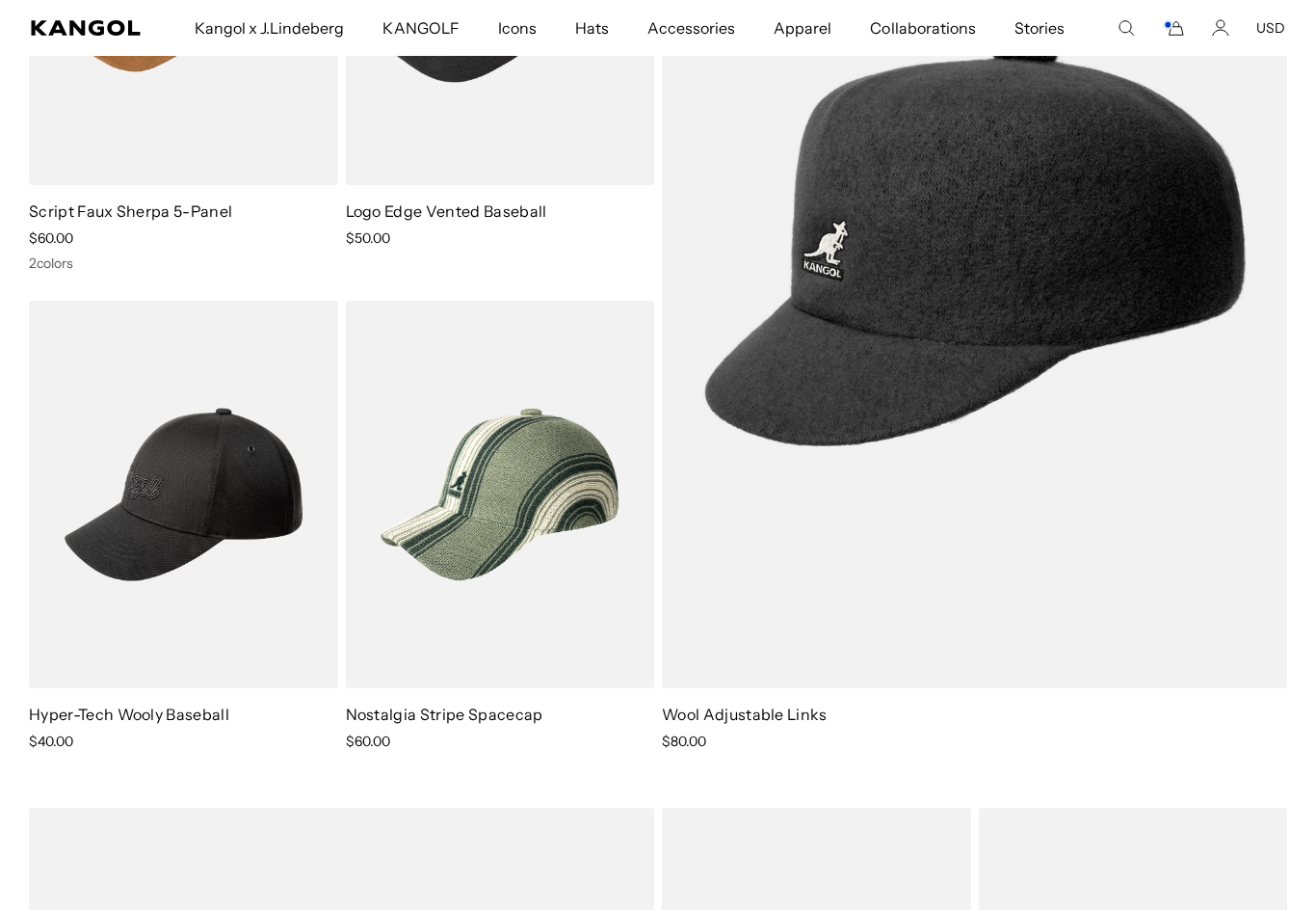
click at [0, 0] on img at bounding box center [0, 0] width 0 height 0
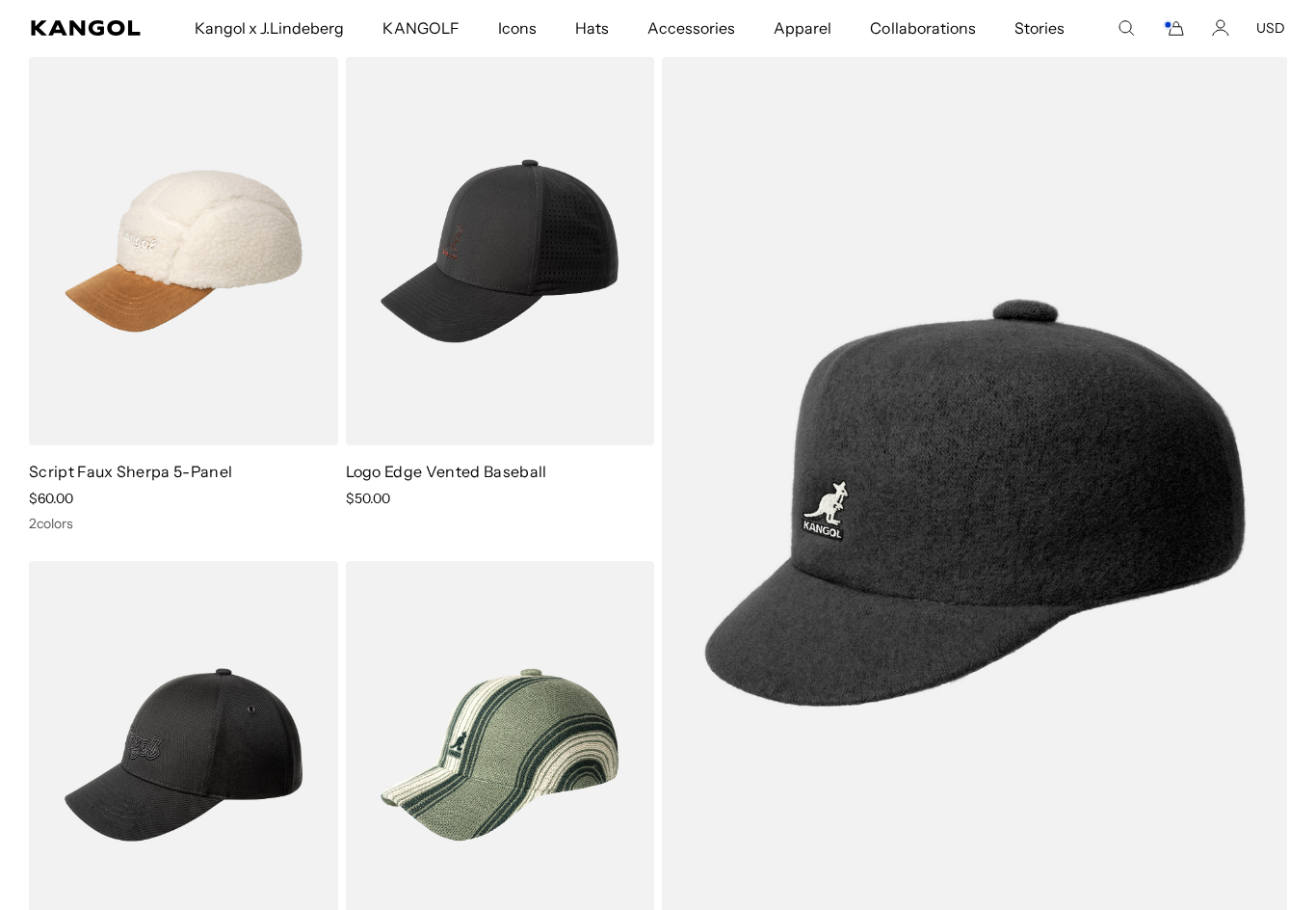
scroll to position [0, 0]
click at [0, 0] on img at bounding box center [0, 0] width 0 height 0
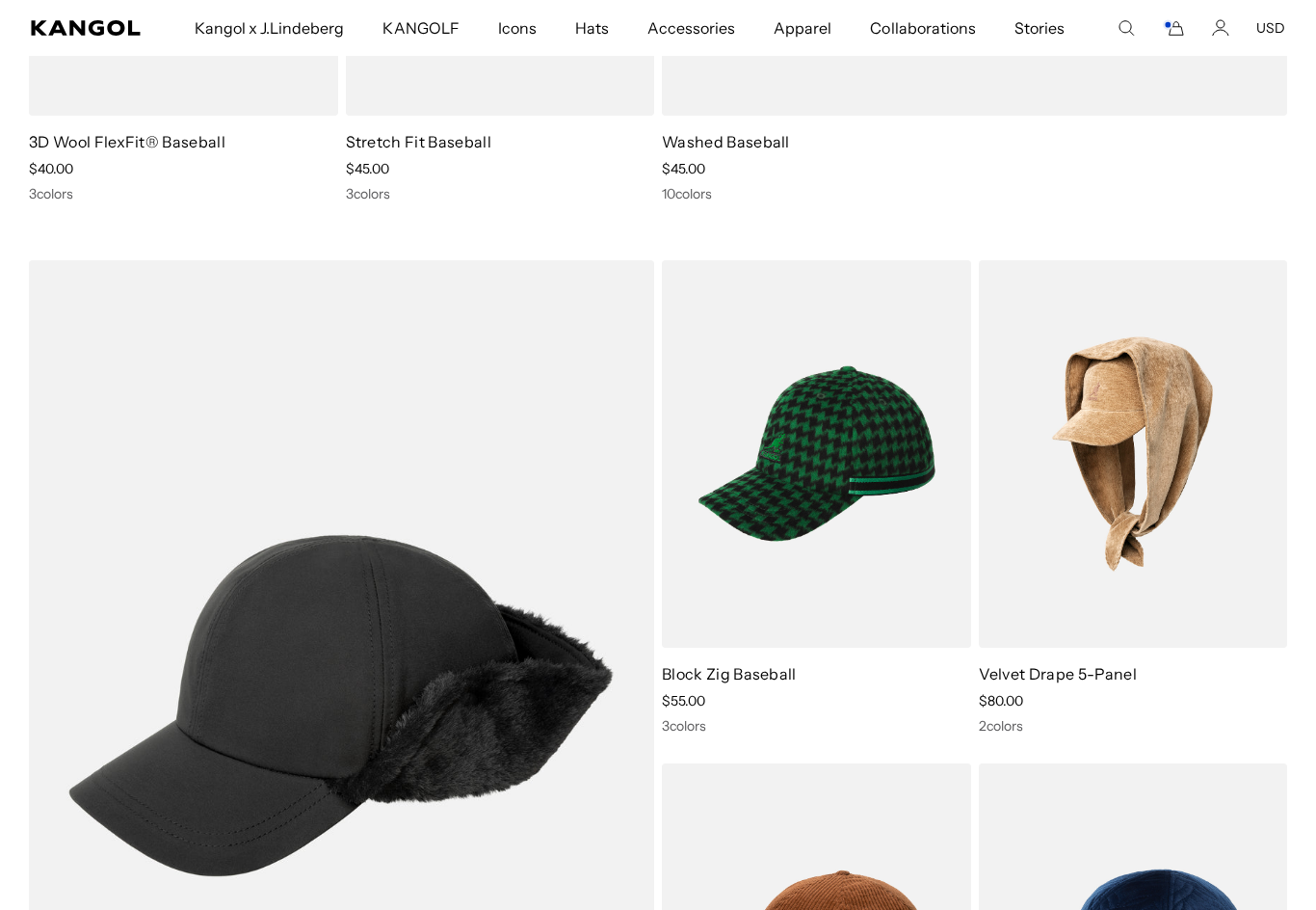
scroll to position [986, 0]
click at [0, 0] on img at bounding box center [0, 0] width 0 height 0
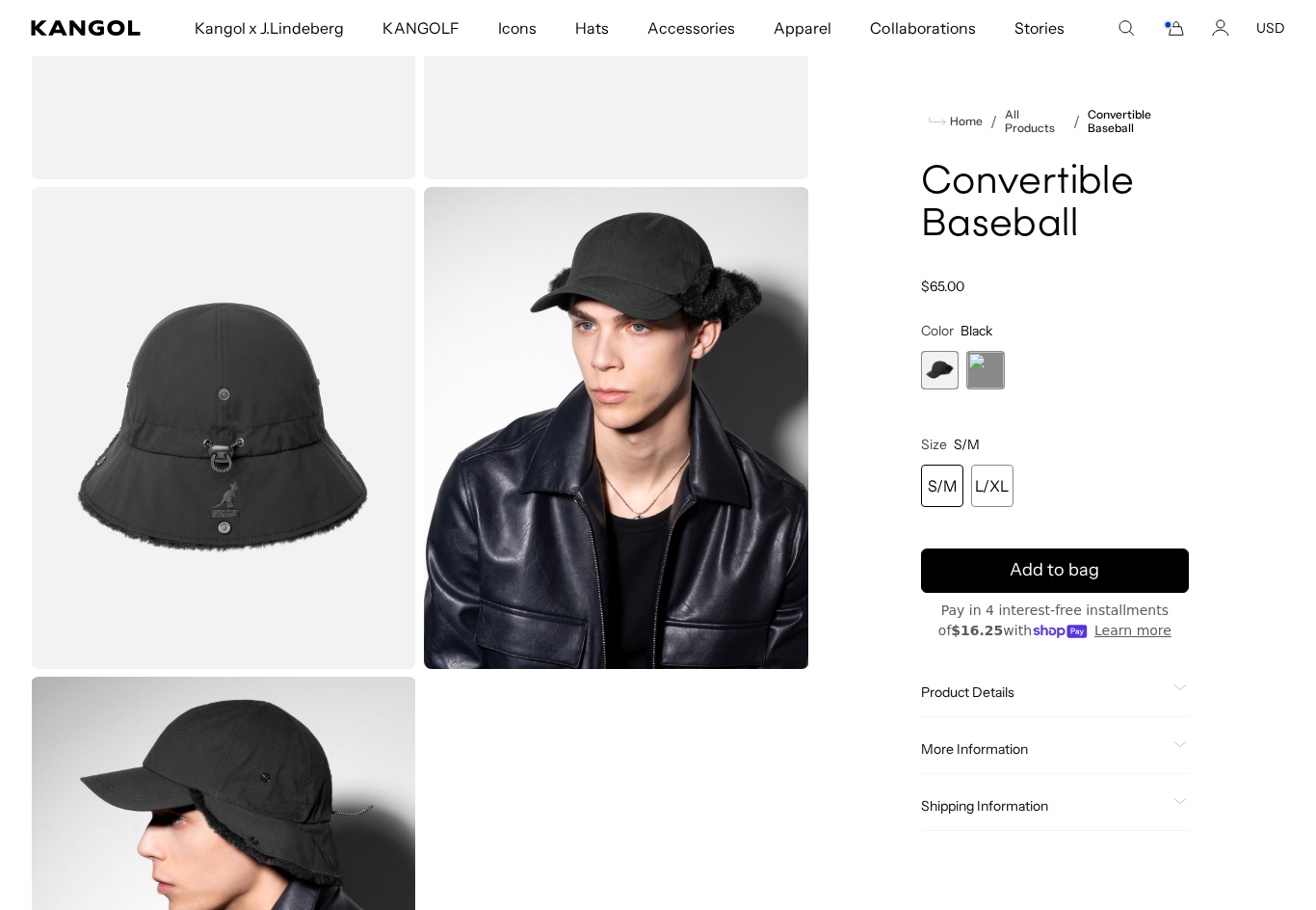
scroll to position [396, 0]
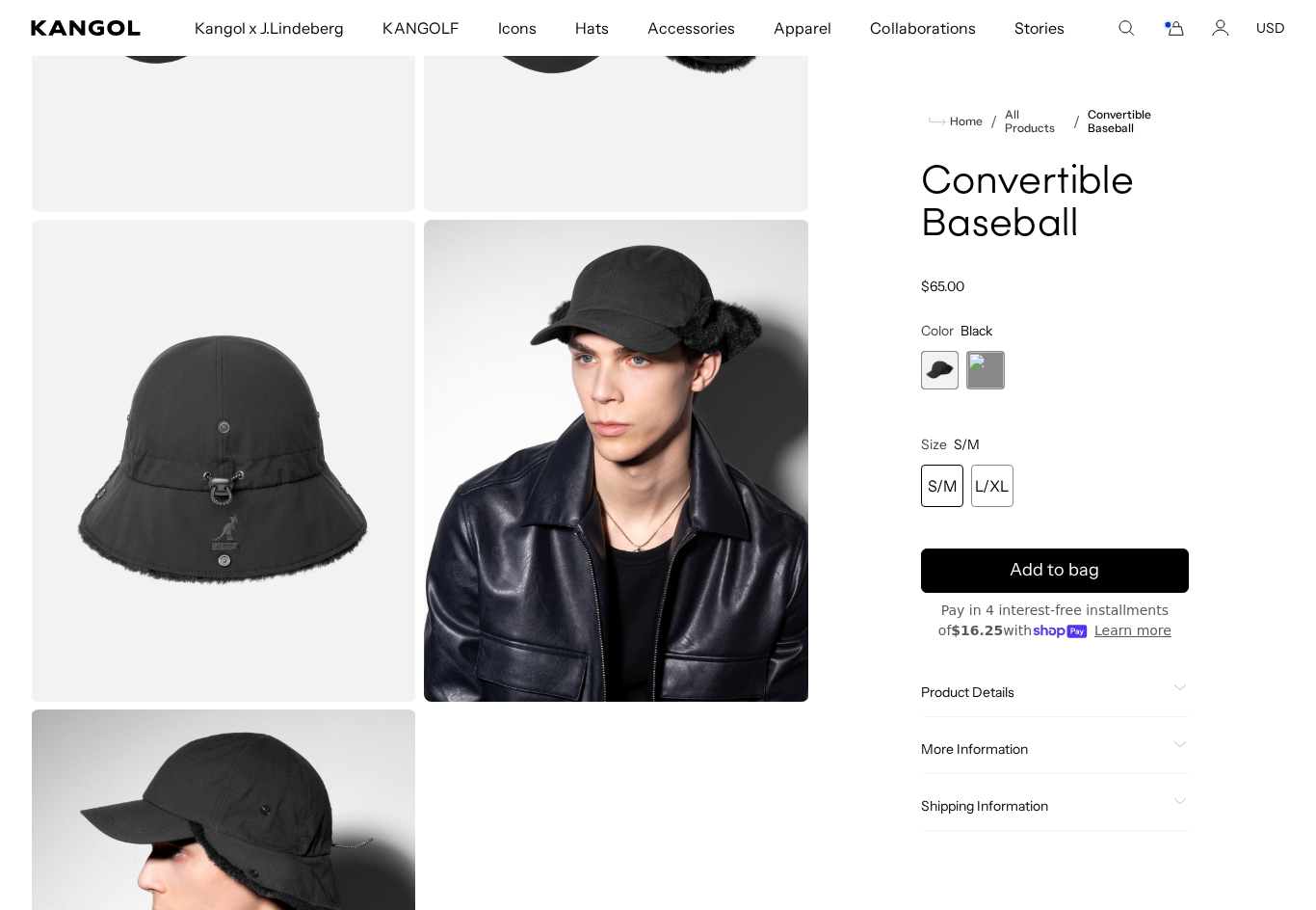
click at [991, 376] on span "2 of 2" at bounding box center [985, 370] width 39 height 39
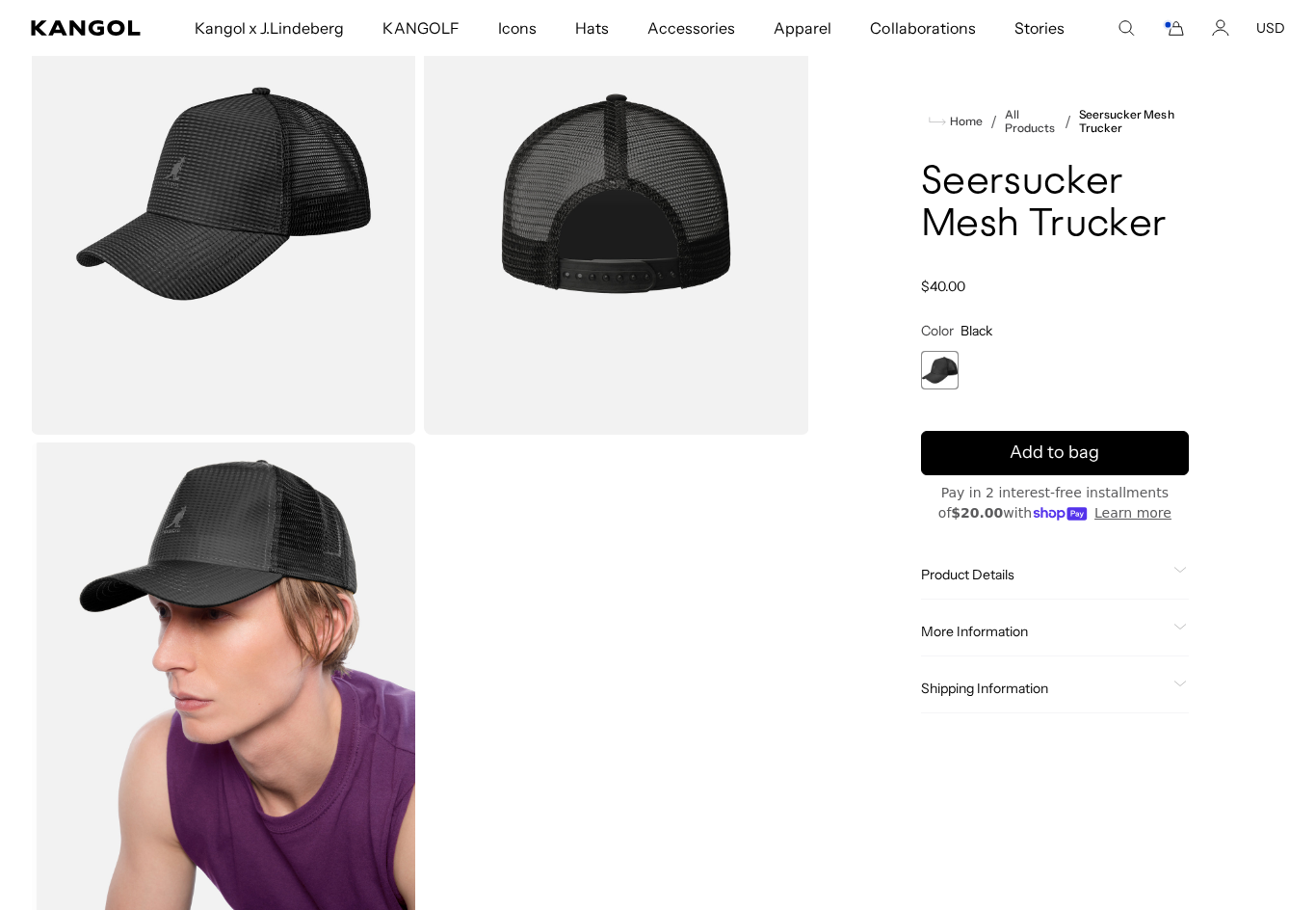
scroll to position [174, 0]
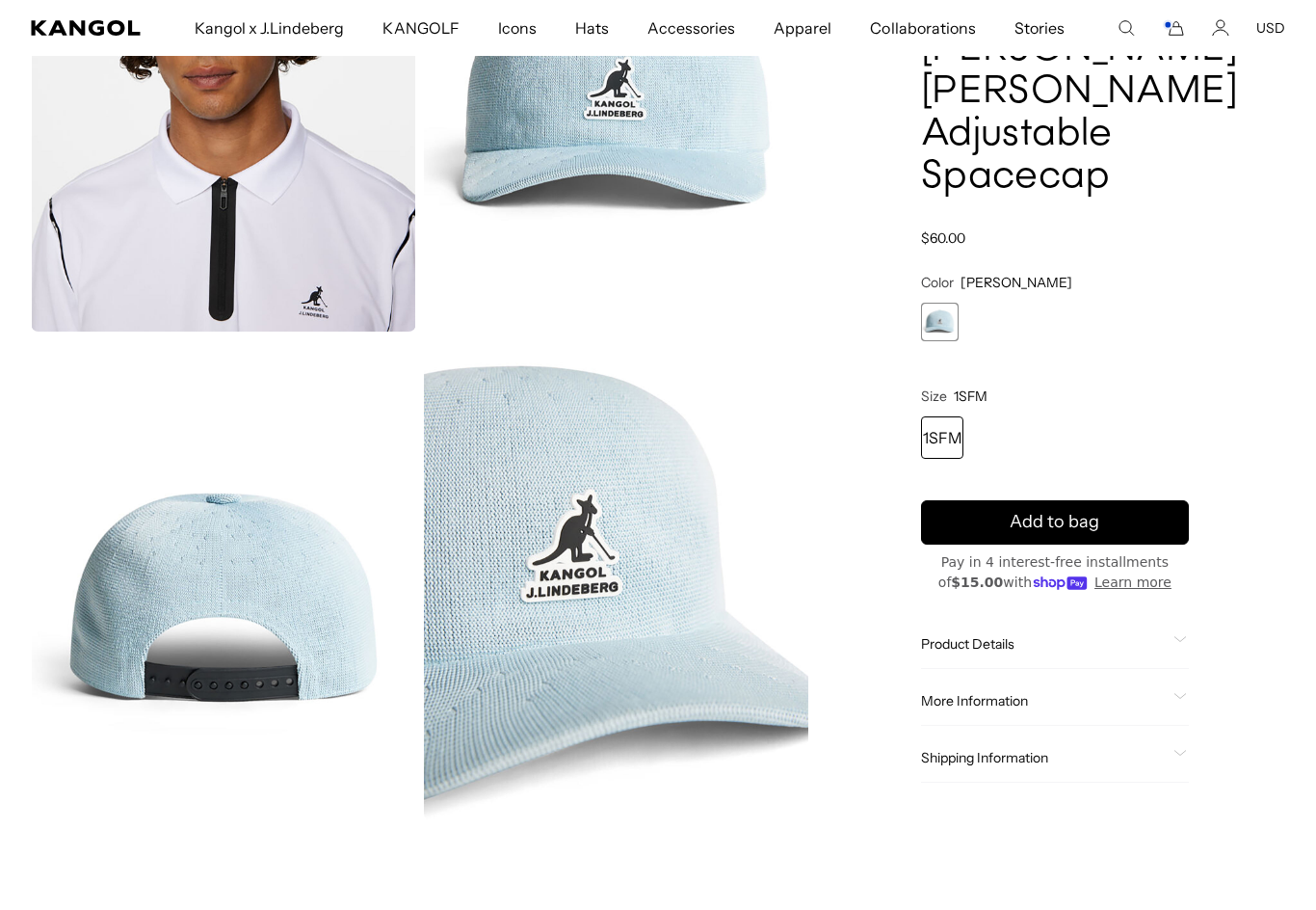
scroll to position [297, 0]
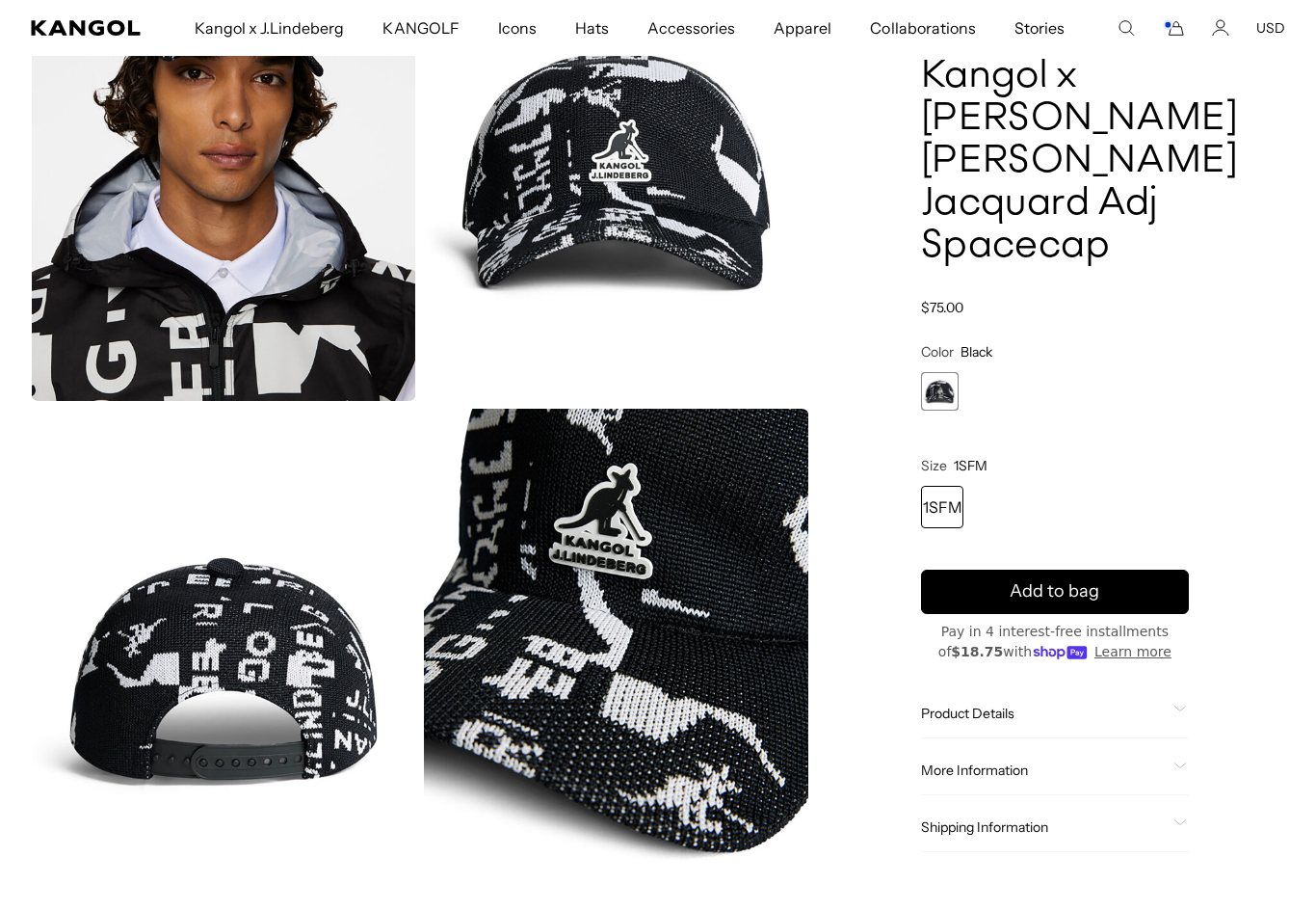
scroll to position [357, 0]
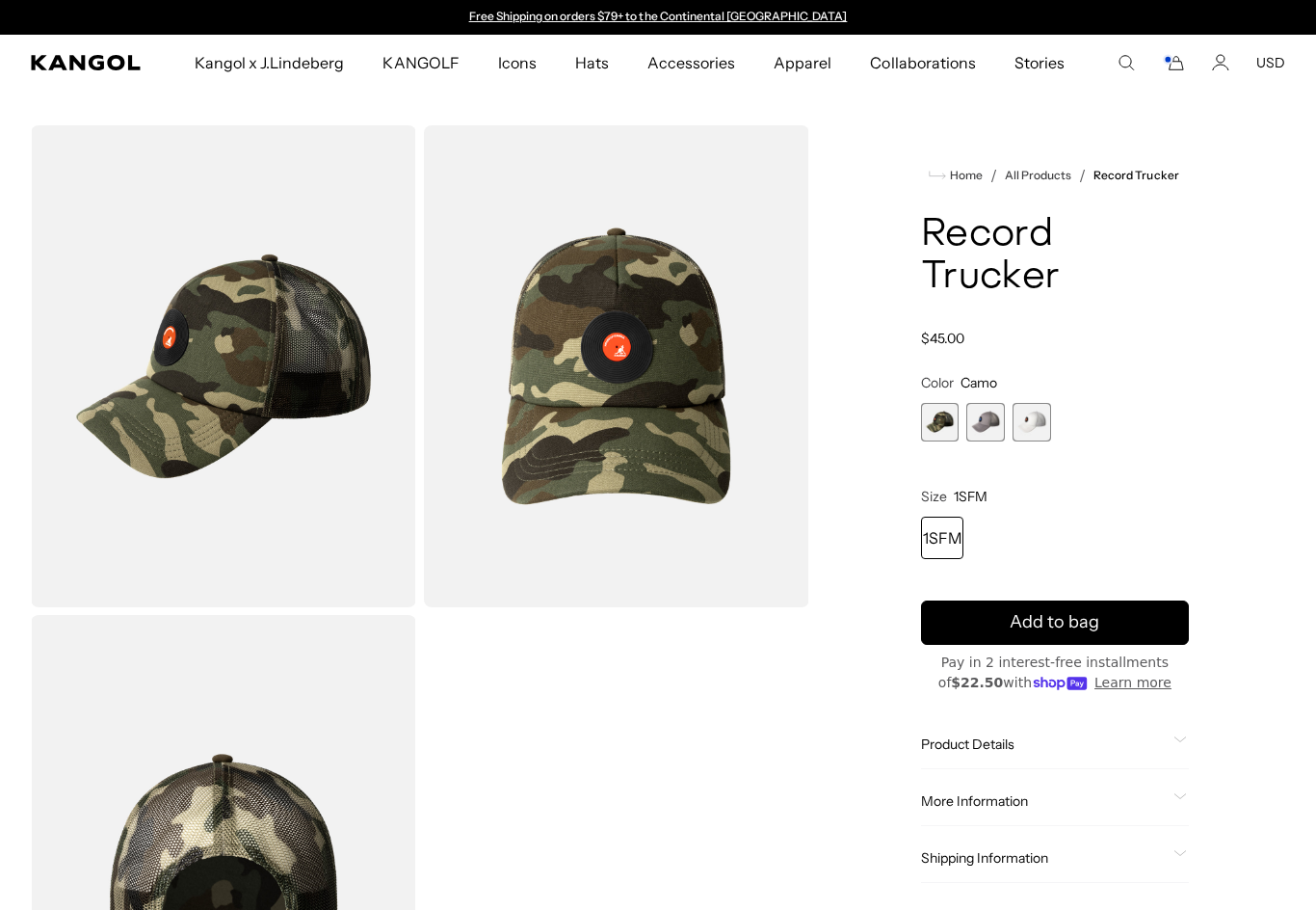
click at [989, 425] on span "2 of 3" at bounding box center [985, 421] width 39 height 39
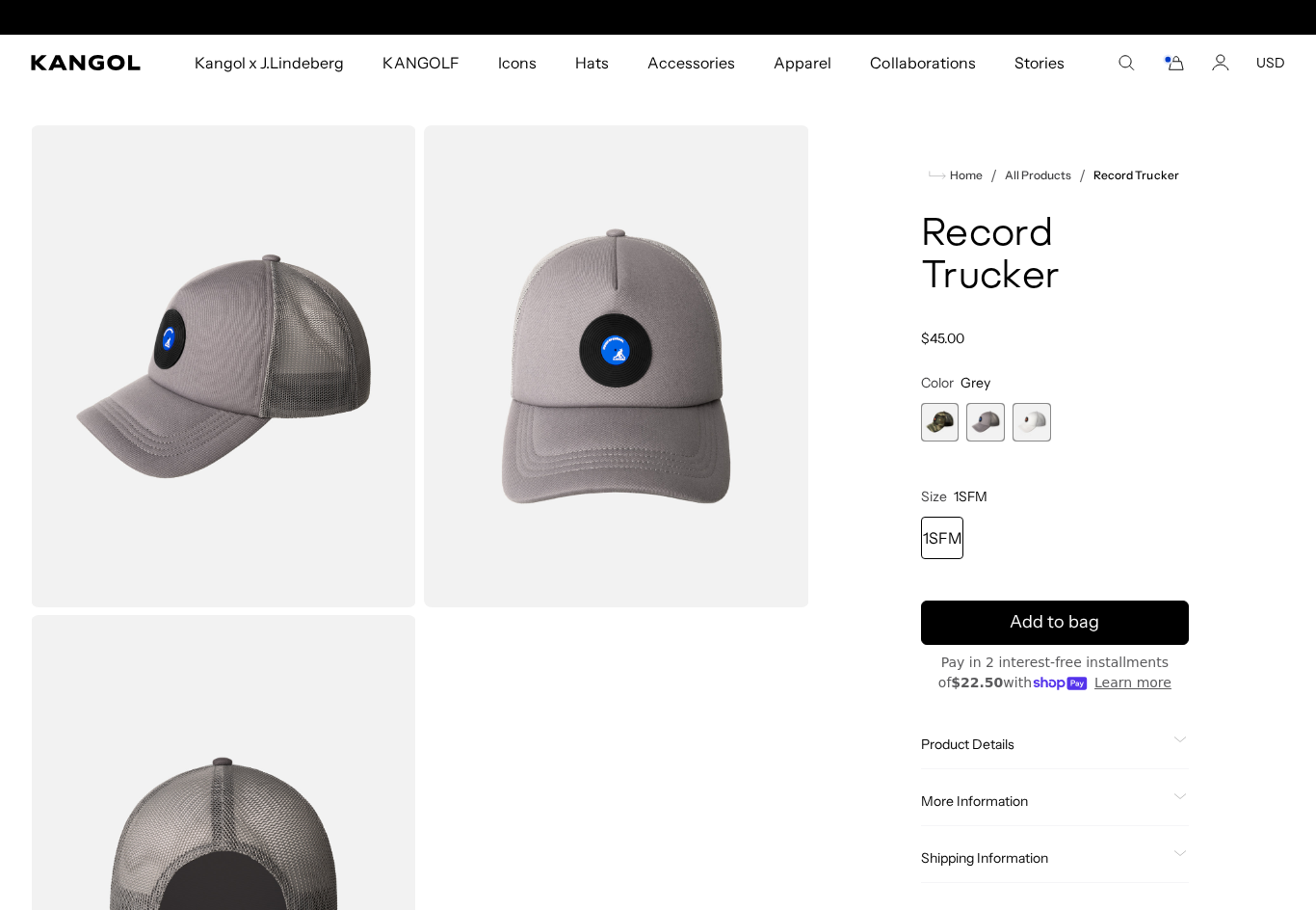
scroll to position [0, 396]
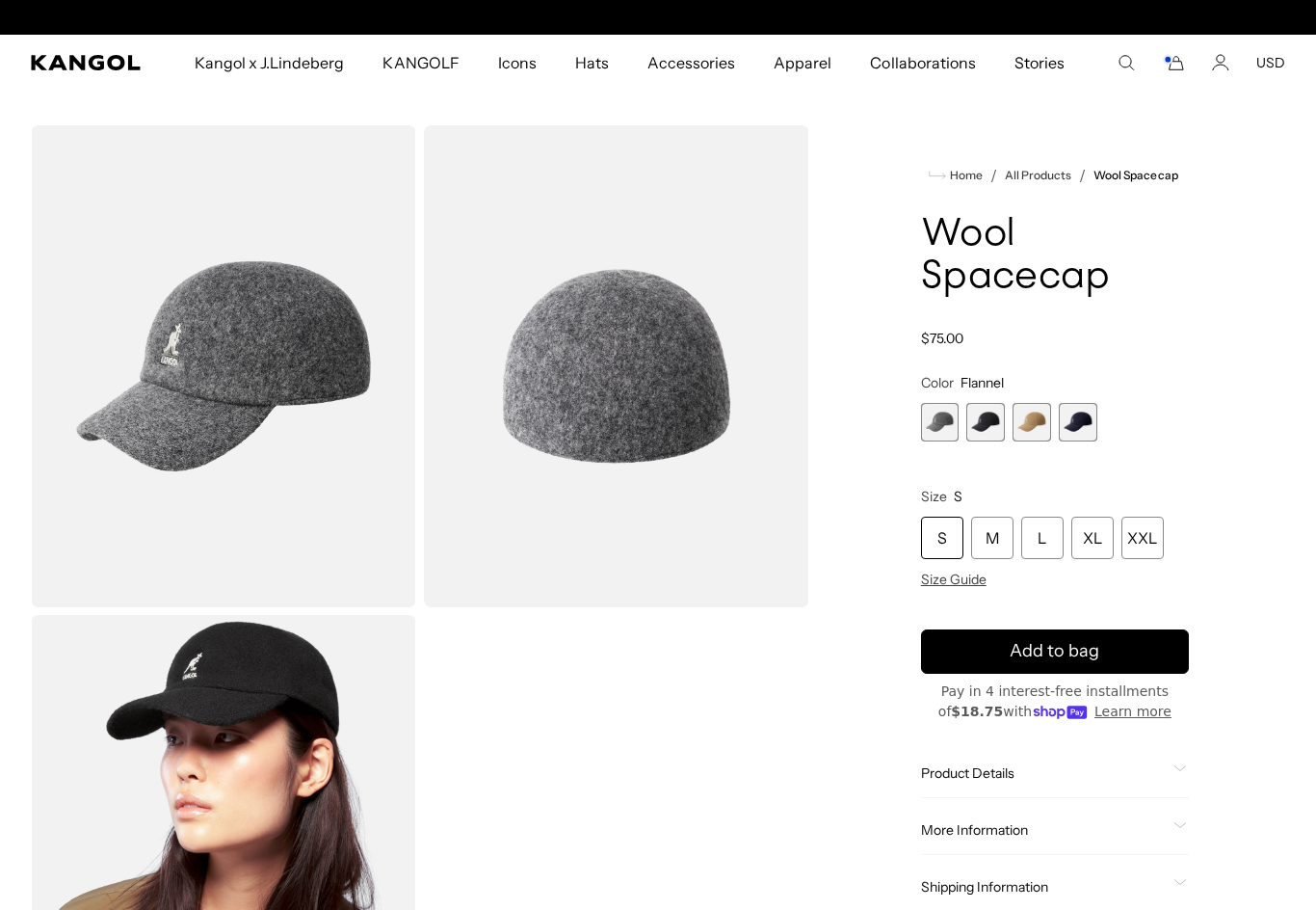
scroll to position [0, 396]
click at [950, 431] on span "1 of 4" at bounding box center [939, 421] width 39 height 39
click at [990, 429] on span "2 of 4" at bounding box center [985, 421] width 39 height 39
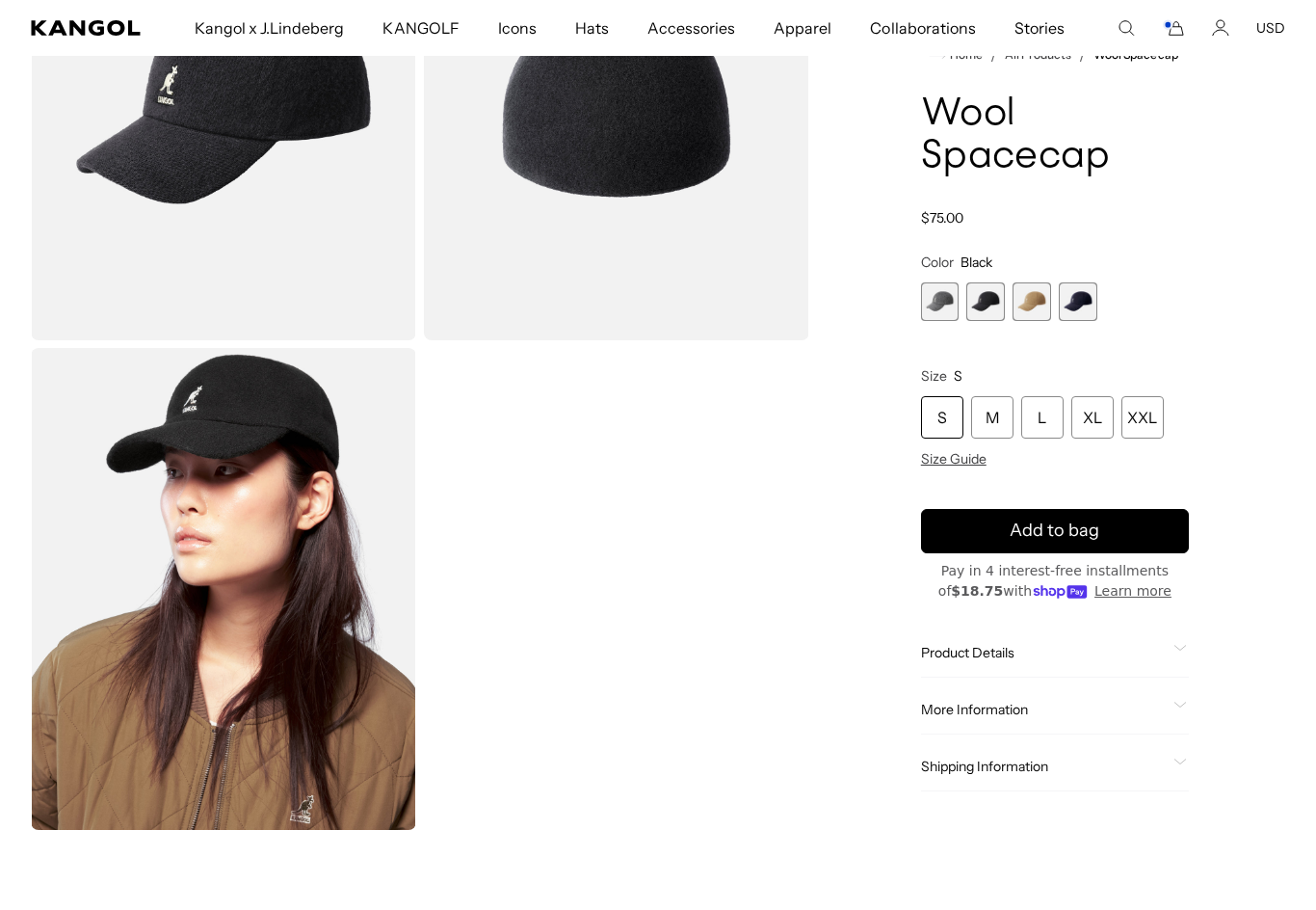
scroll to position [268, 0]
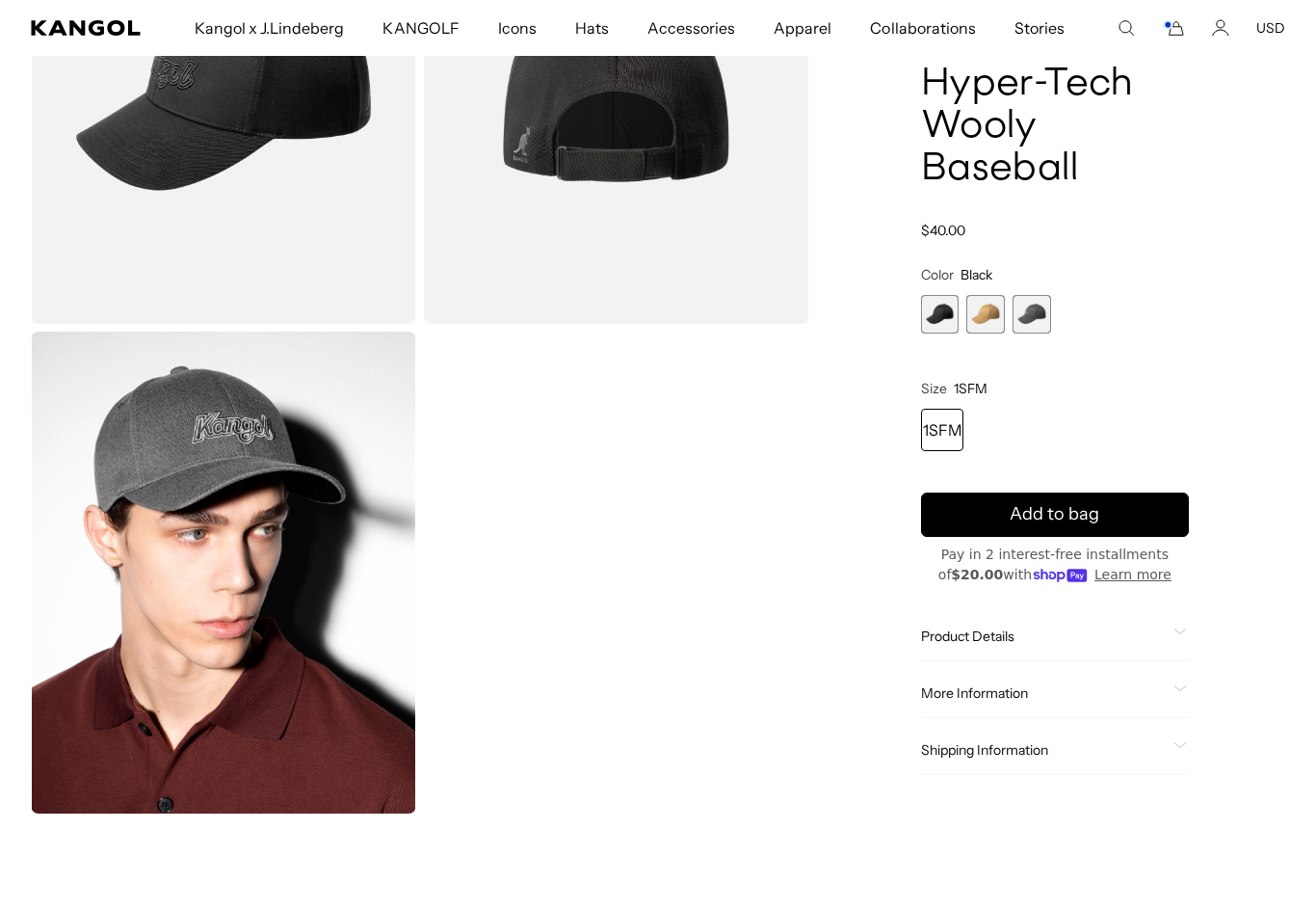
scroll to position [0, 396]
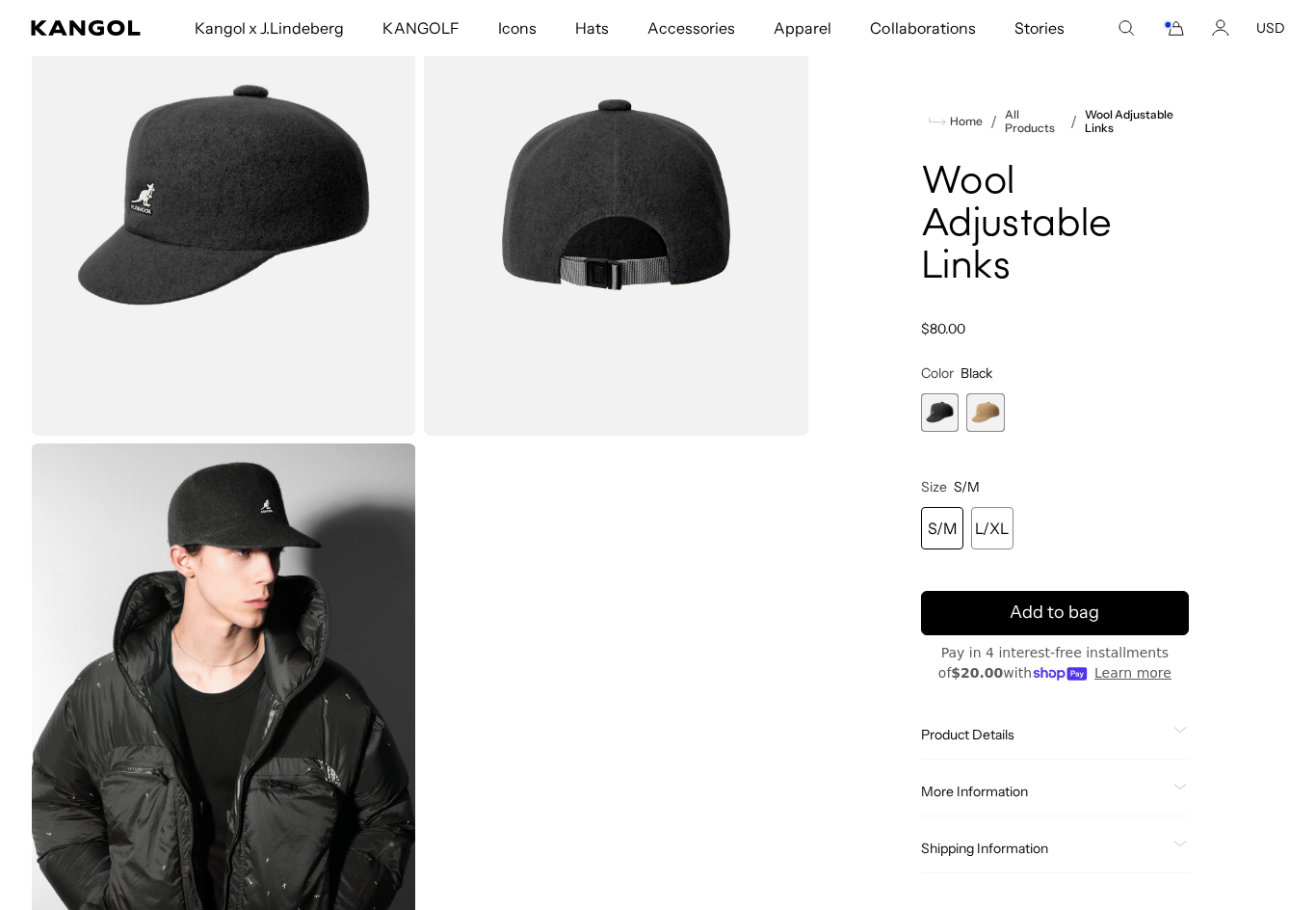
scroll to position [0, 396]
click at [996, 535] on div "L/XL" at bounding box center [992, 527] width 43 height 43
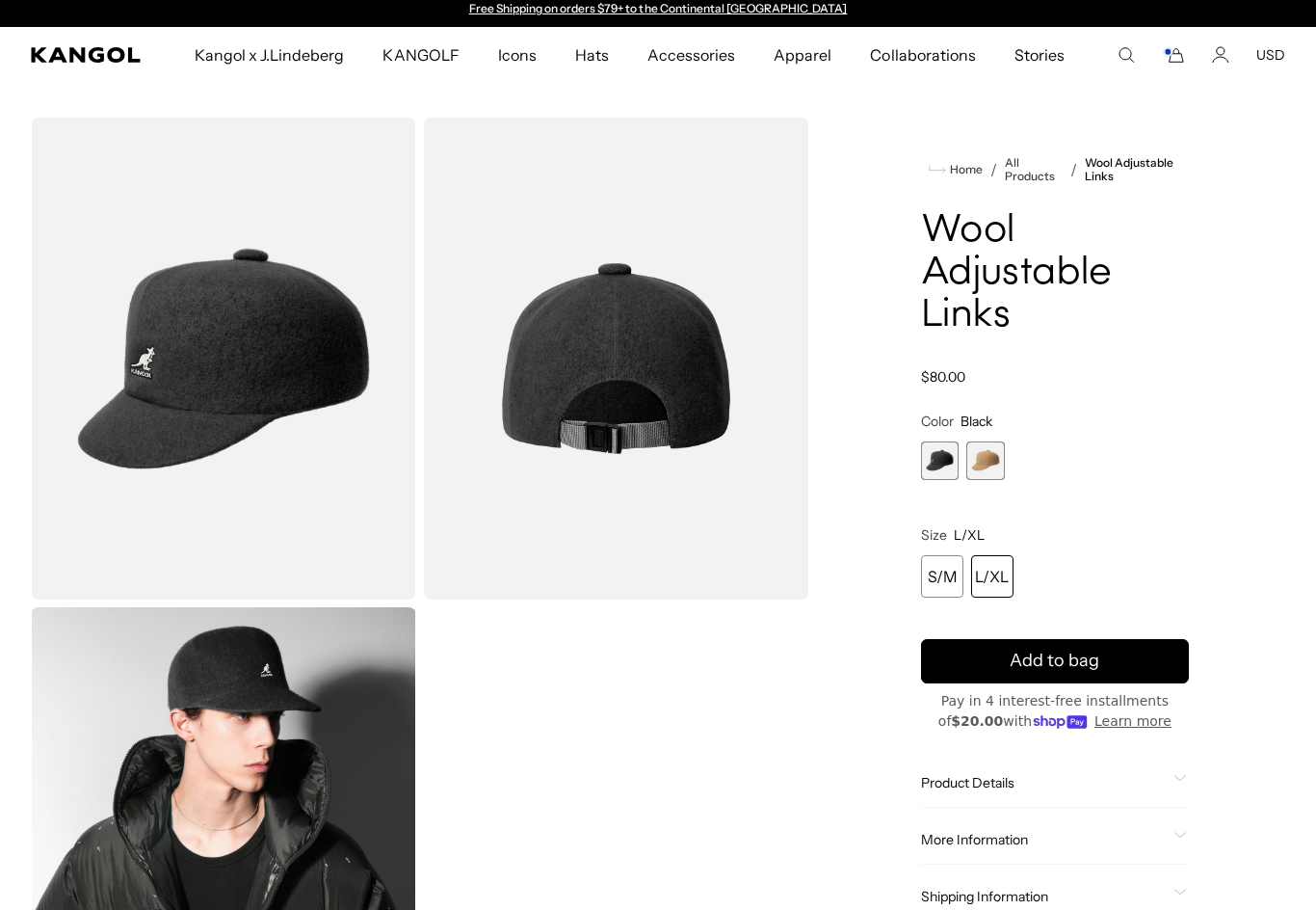
click at [145, 419] on img "Gallery Viewer" at bounding box center [223, 359] width 385 height 482
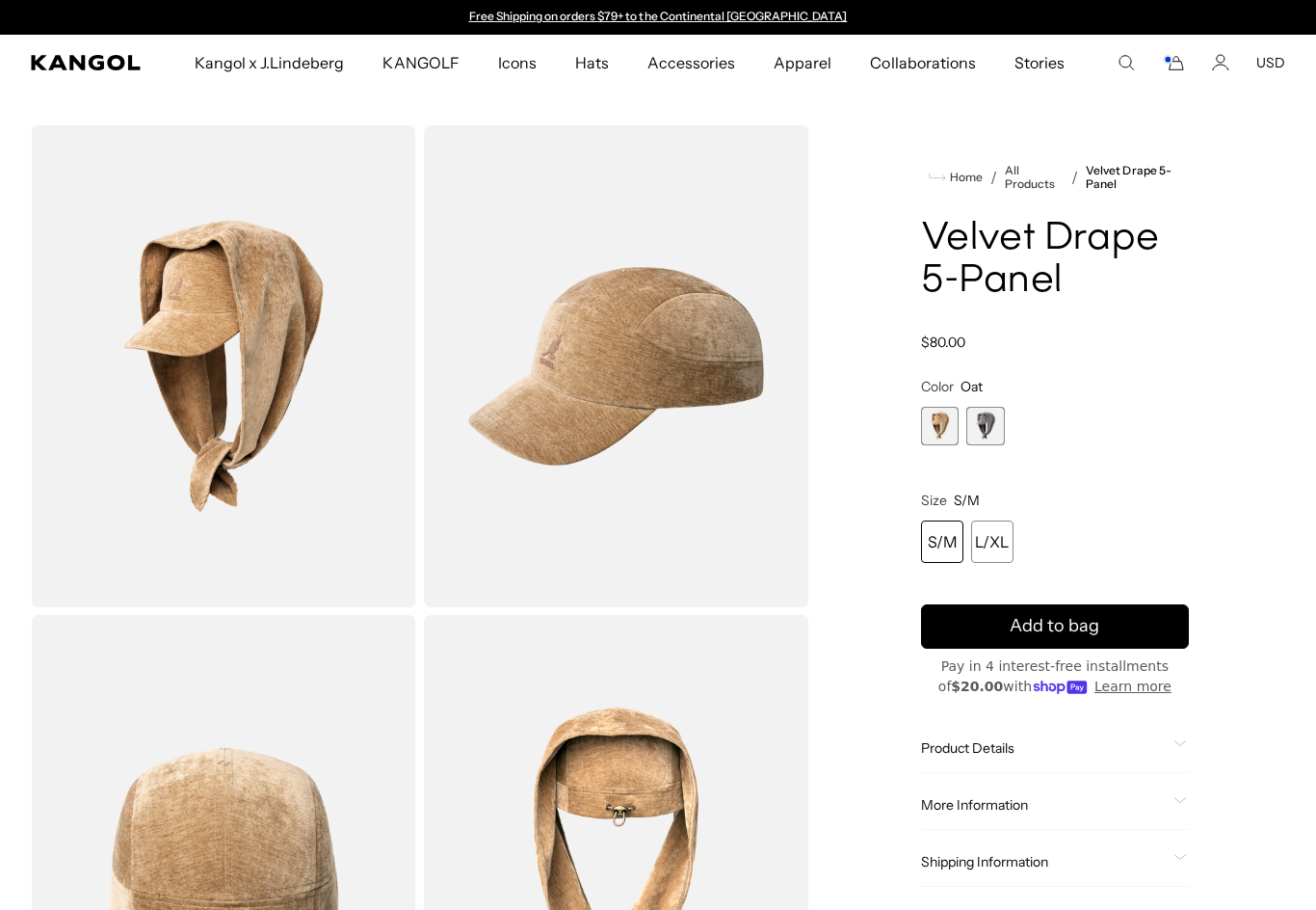
click at [998, 427] on span "2 of 2" at bounding box center [985, 425] width 39 height 39
